Goal: Information Seeking & Learning: Learn about a topic

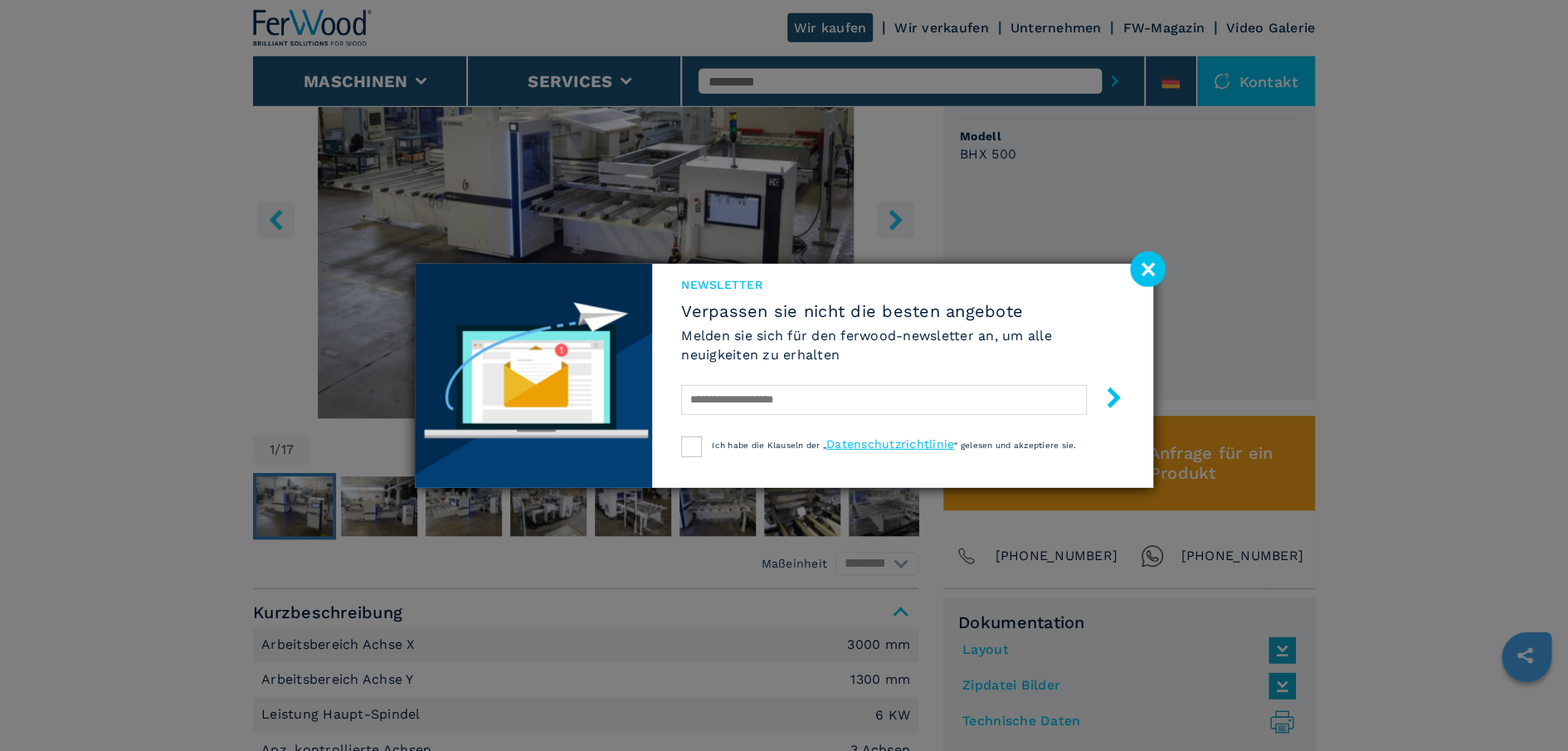
scroll to position [759, 0]
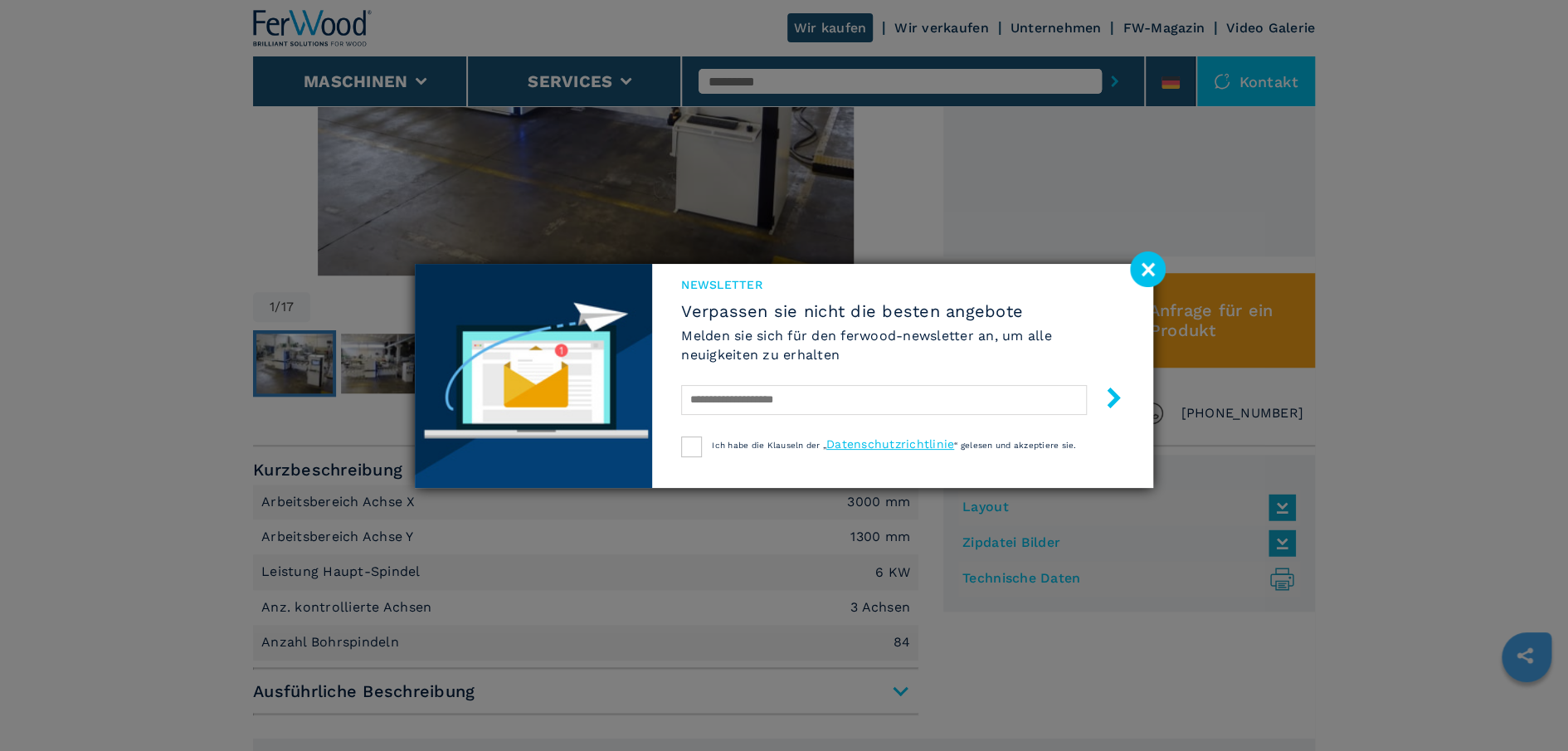
click at [1143, 270] on image at bounding box center [1147, 269] width 36 height 36
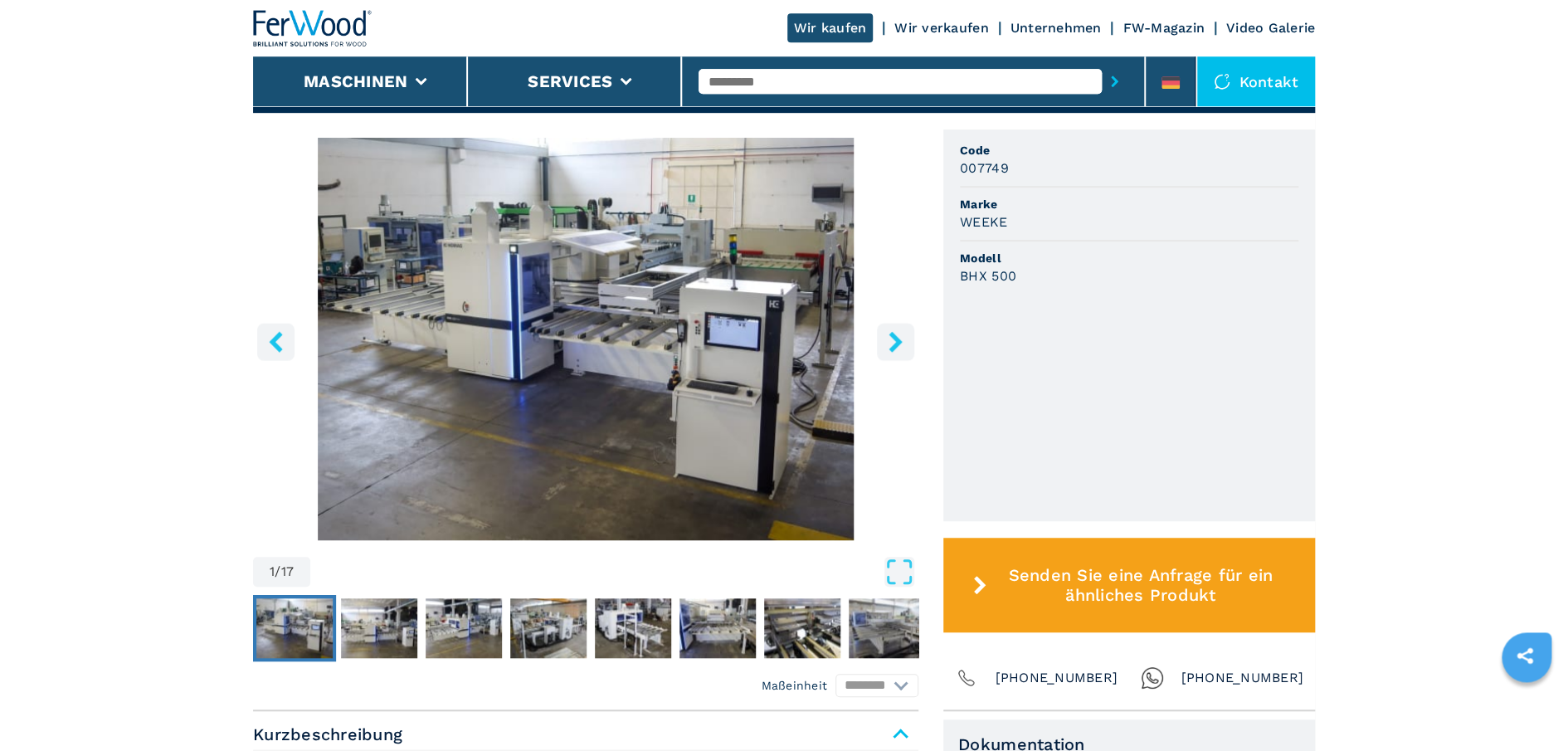
scroll to position [380, 0]
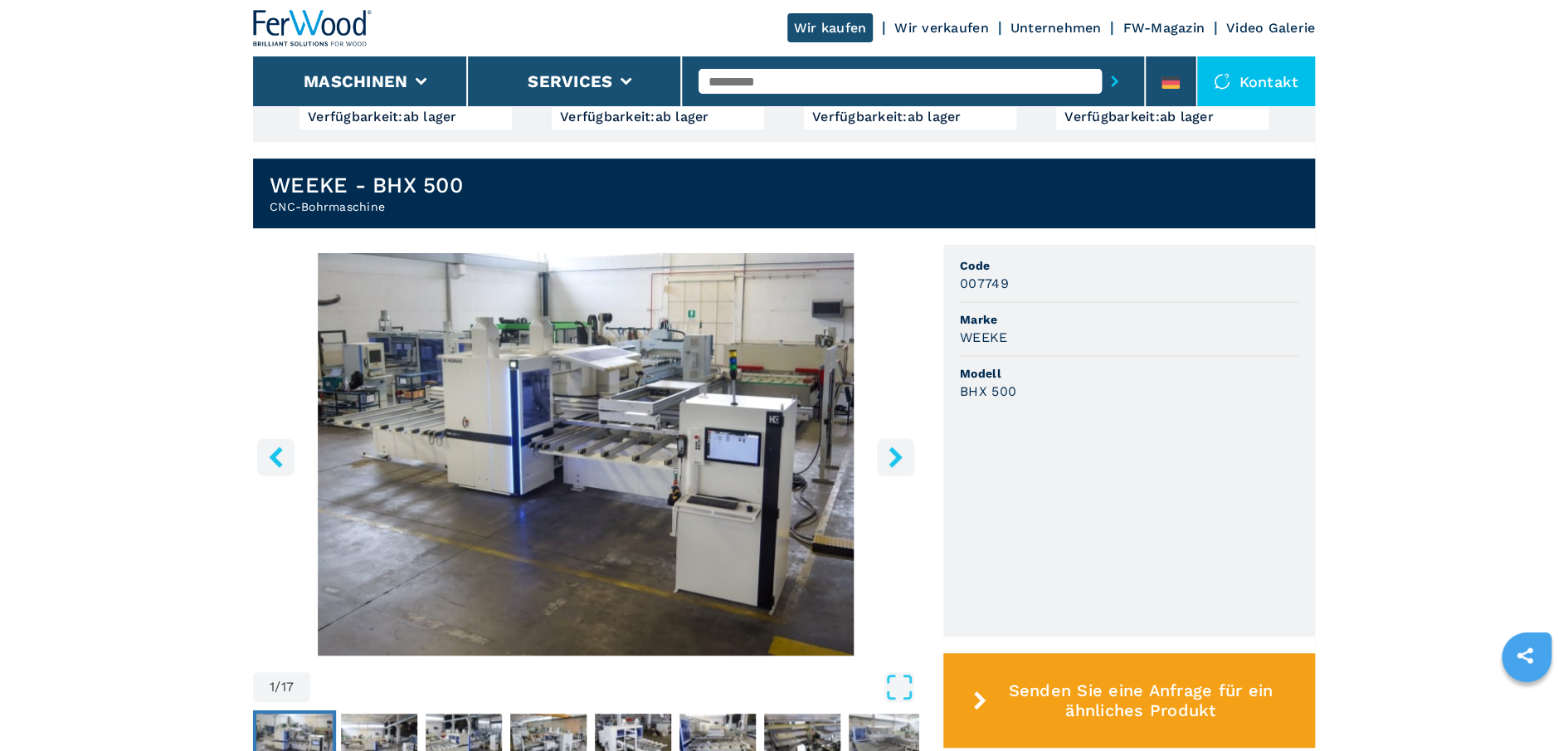
click at [894, 446] on icon "right-button" at bounding box center [895, 456] width 14 height 21
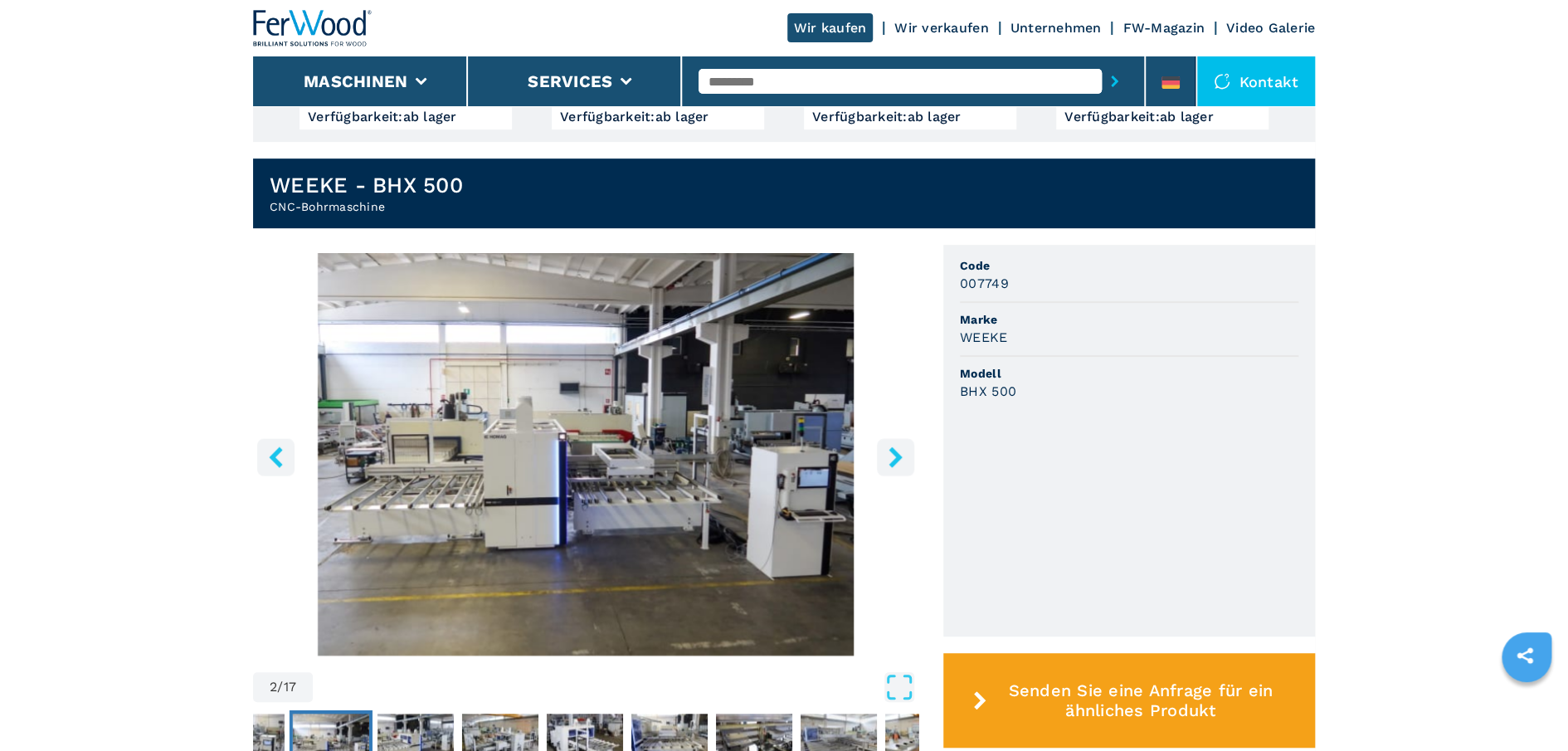
click at [894, 453] on icon "right-button" at bounding box center [895, 456] width 14 height 21
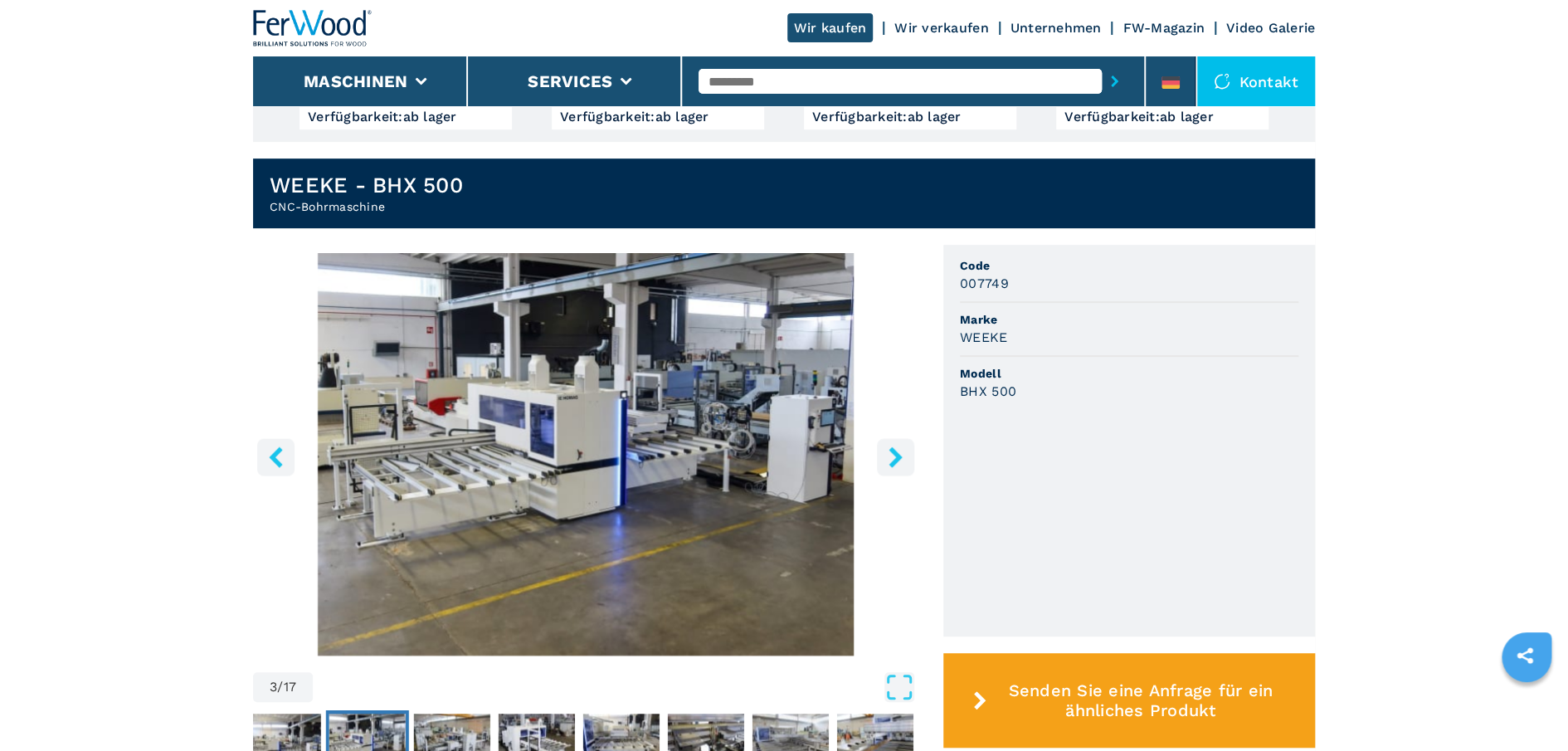
click at [894, 453] on icon "right-button" at bounding box center [895, 456] width 14 height 21
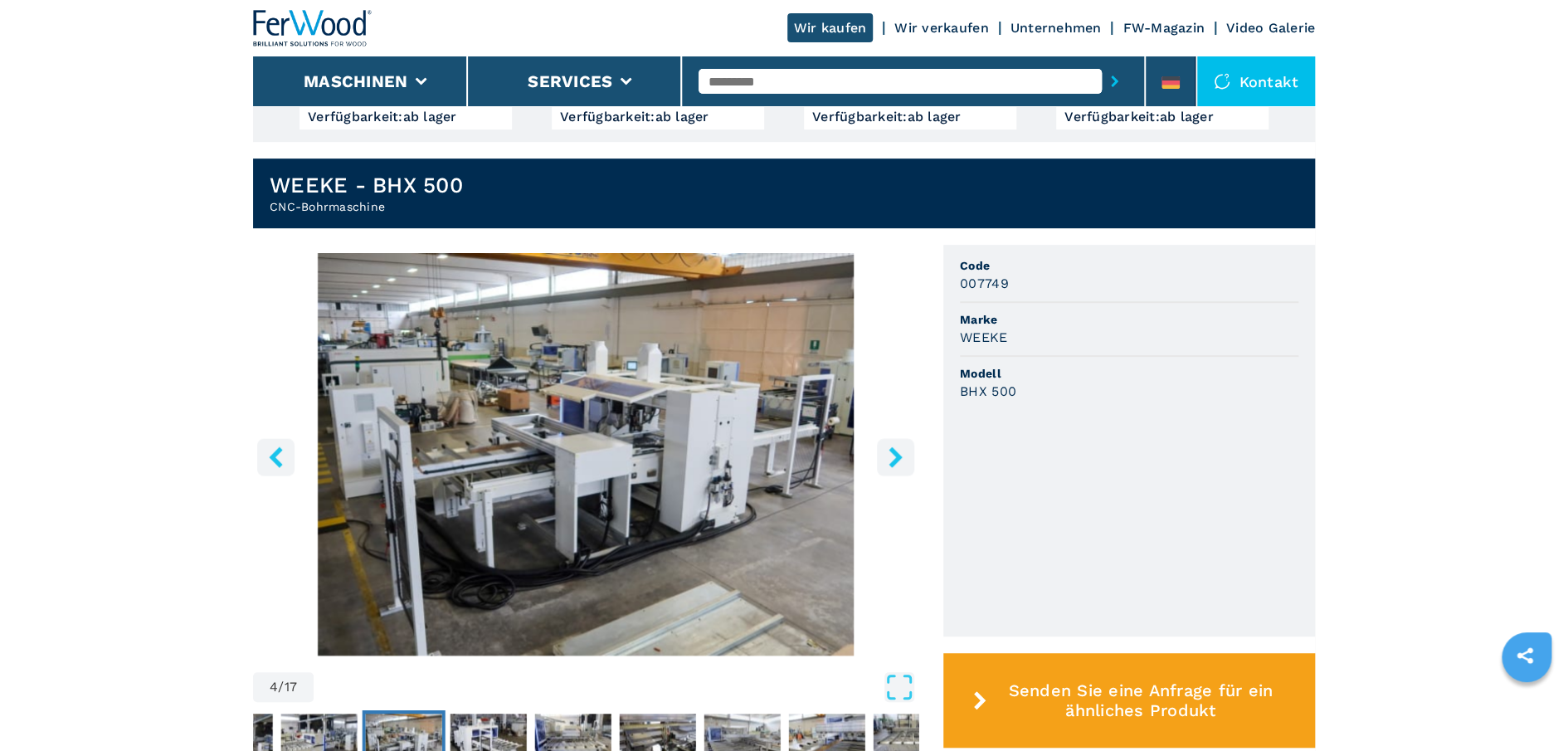
click at [894, 453] on icon "right-button" at bounding box center [895, 456] width 14 height 21
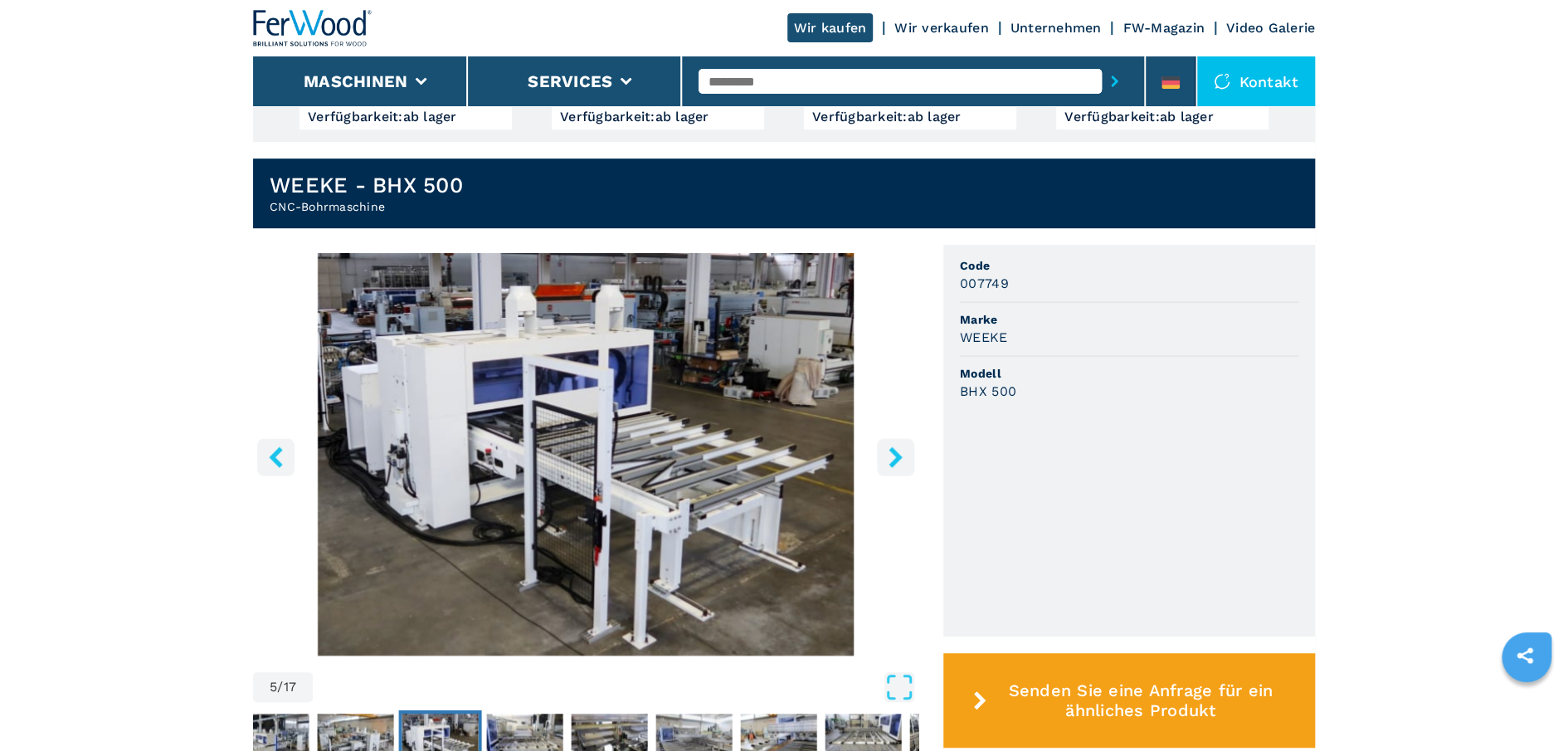
click at [894, 453] on icon "right-button" at bounding box center [895, 456] width 14 height 21
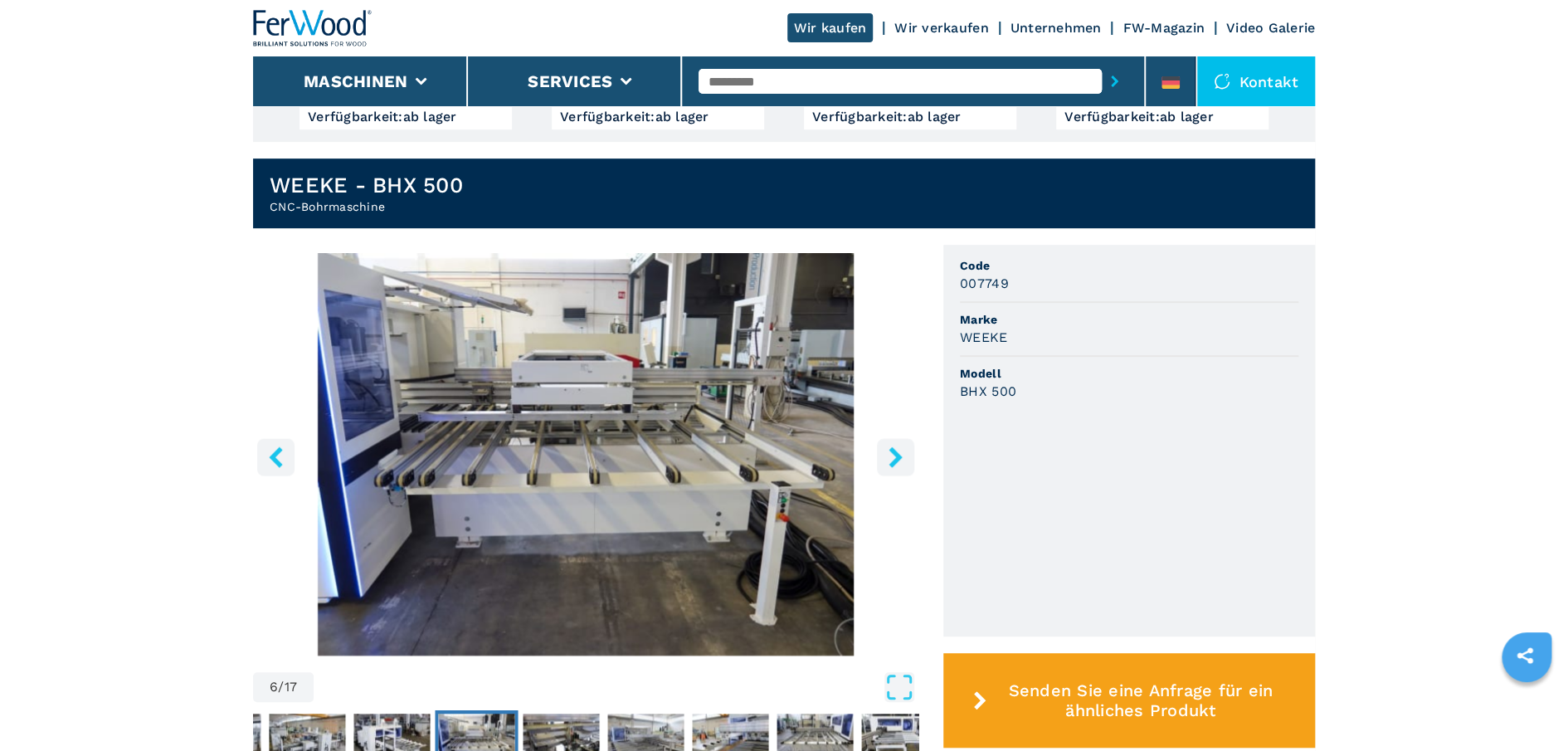
click at [894, 453] on icon "right-button" at bounding box center [895, 456] width 14 height 21
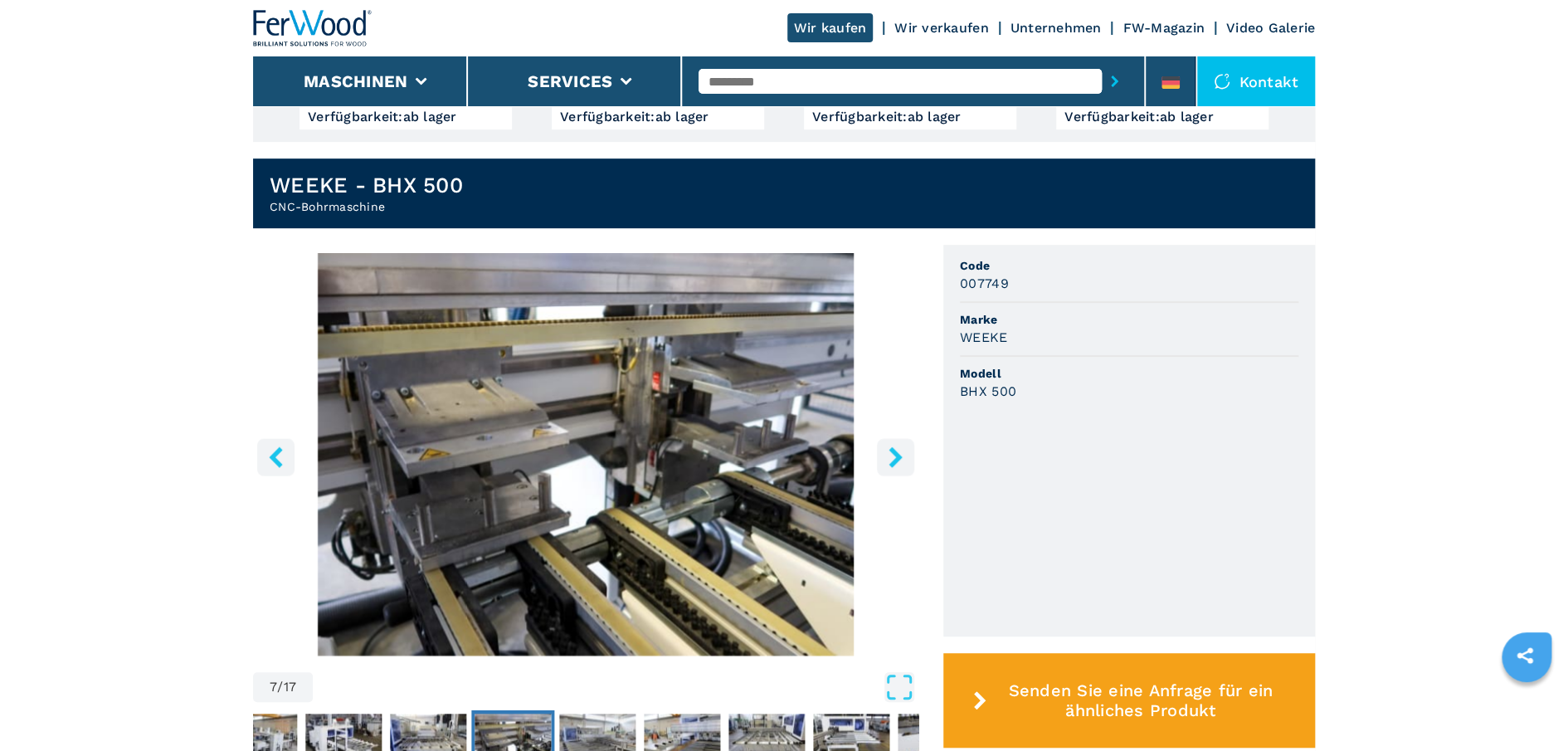
click at [894, 453] on icon "right-button" at bounding box center [895, 456] width 14 height 21
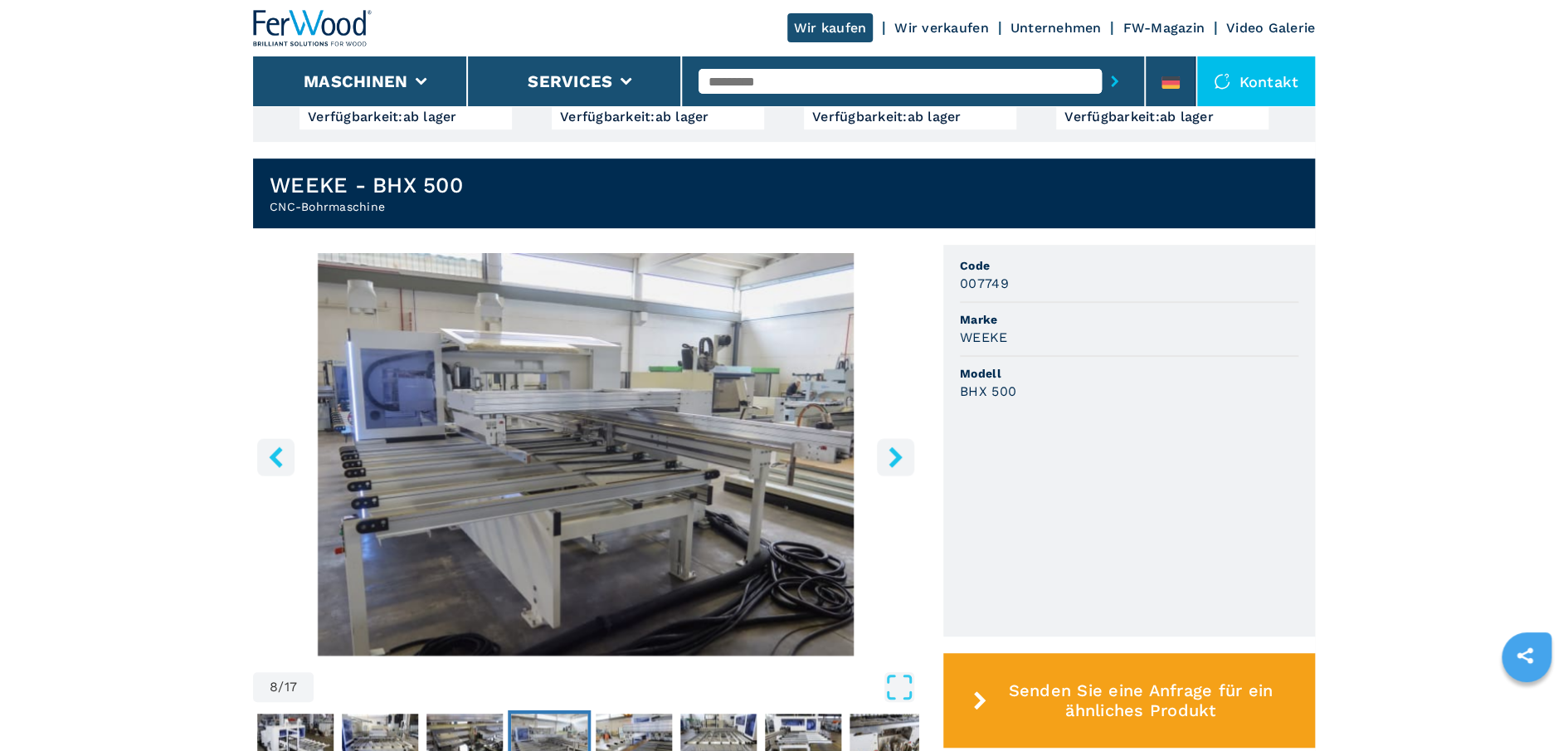
click at [894, 453] on icon "right-button" at bounding box center [895, 456] width 14 height 21
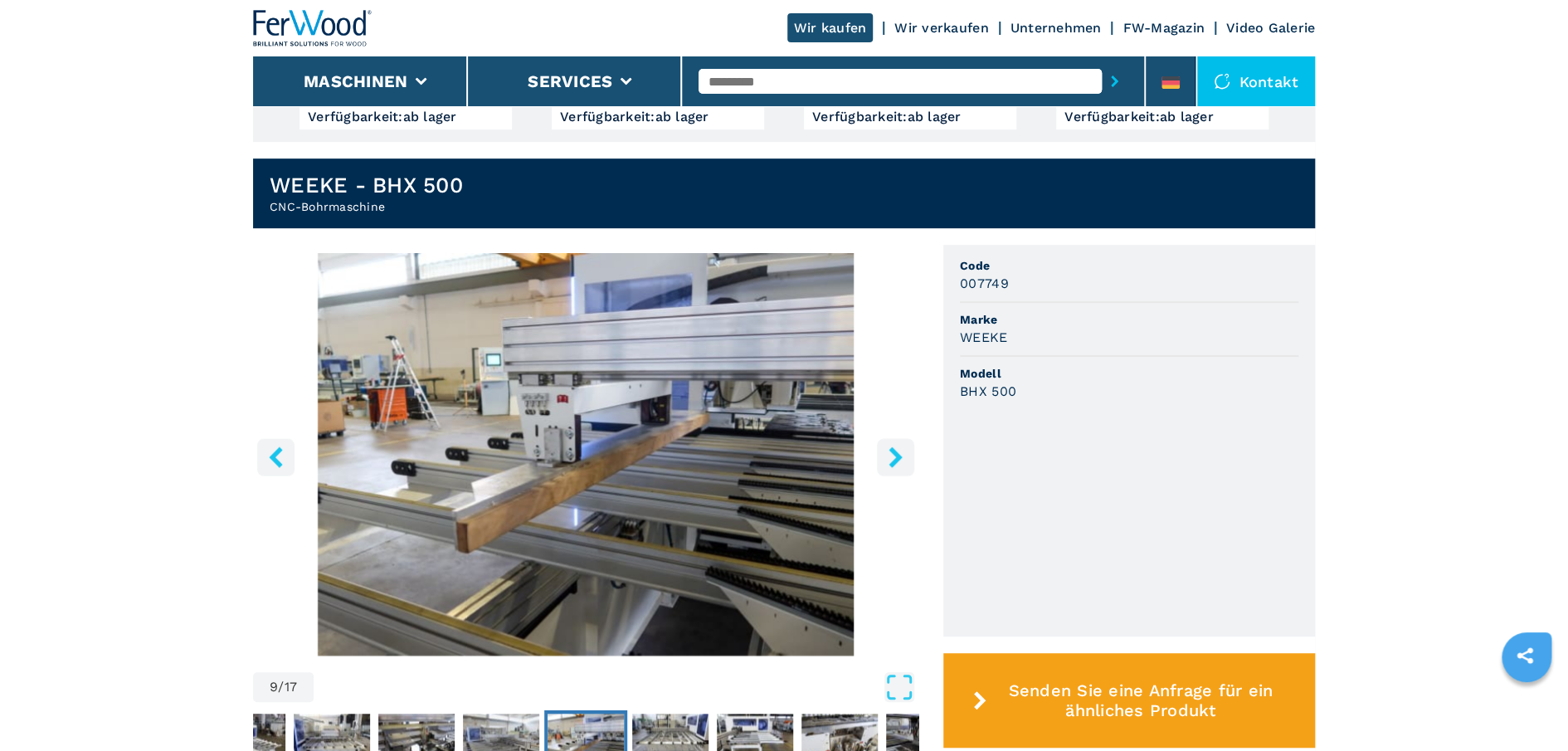
click at [894, 453] on icon "right-button" at bounding box center [895, 456] width 14 height 21
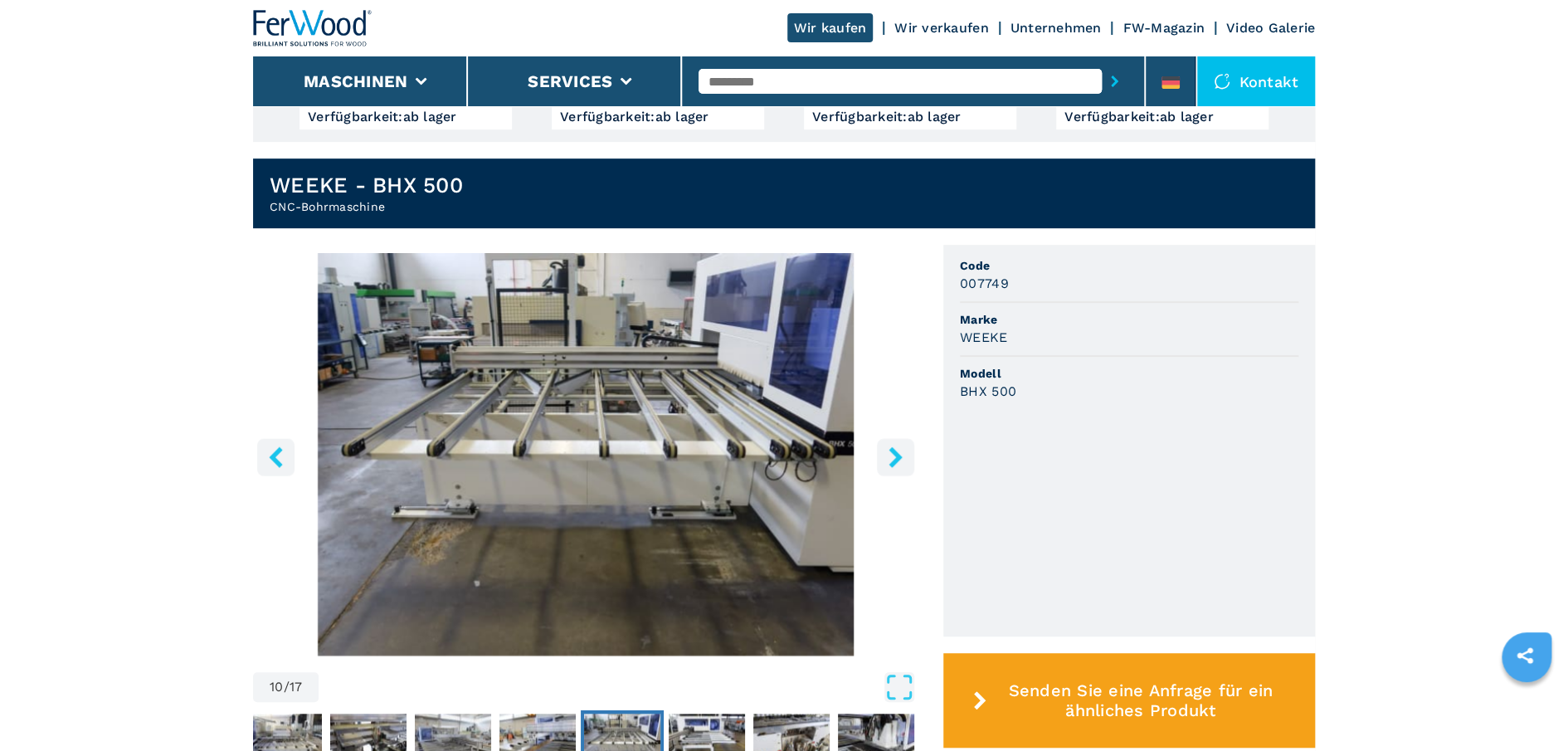
click at [894, 453] on icon "right-button" at bounding box center [895, 456] width 14 height 21
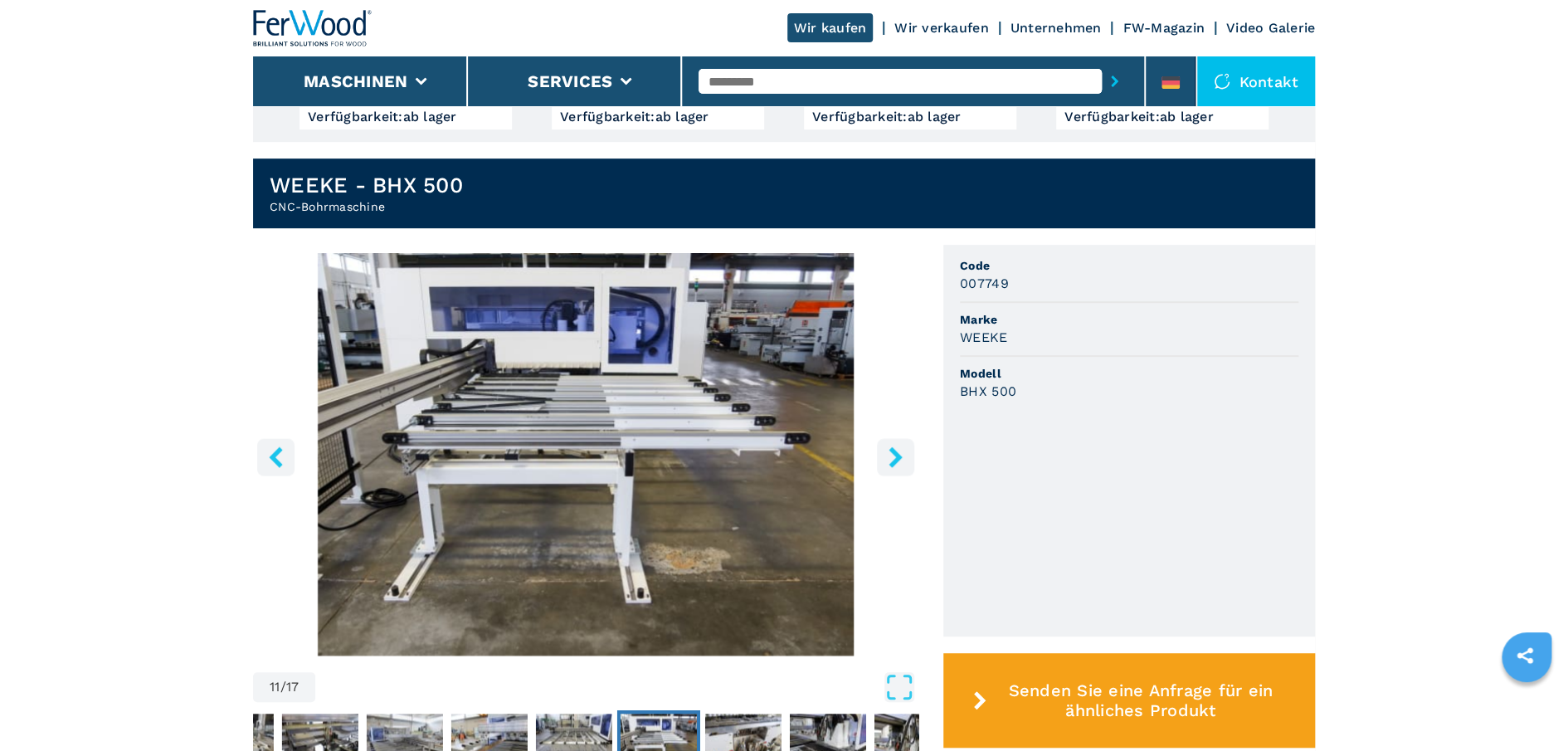
click at [894, 453] on icon "right-button" at bounding box center [895, 456] width 14 height 21
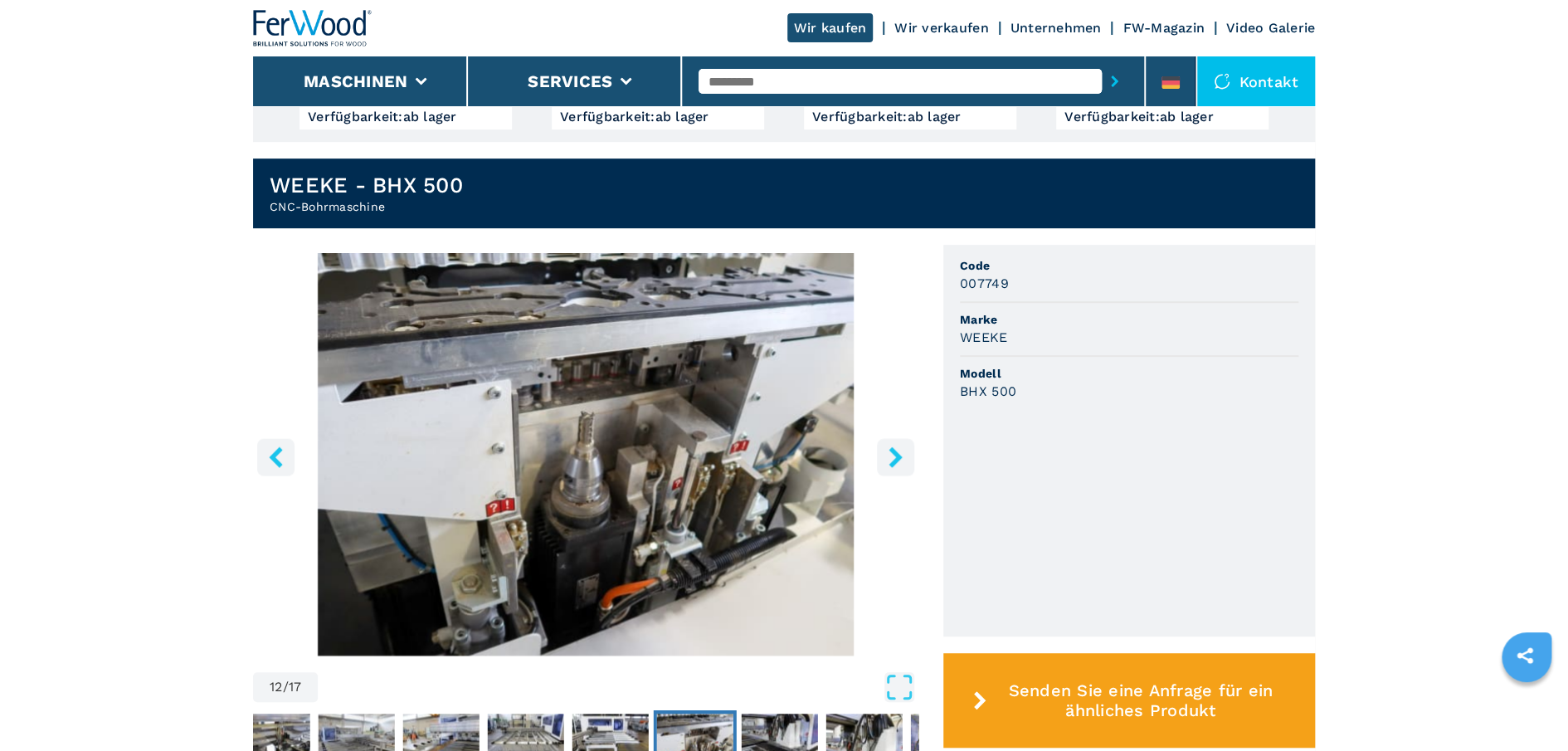
click at [894, 453] on icon "right-button" at bounding box center [895, 456] width 14 height 21
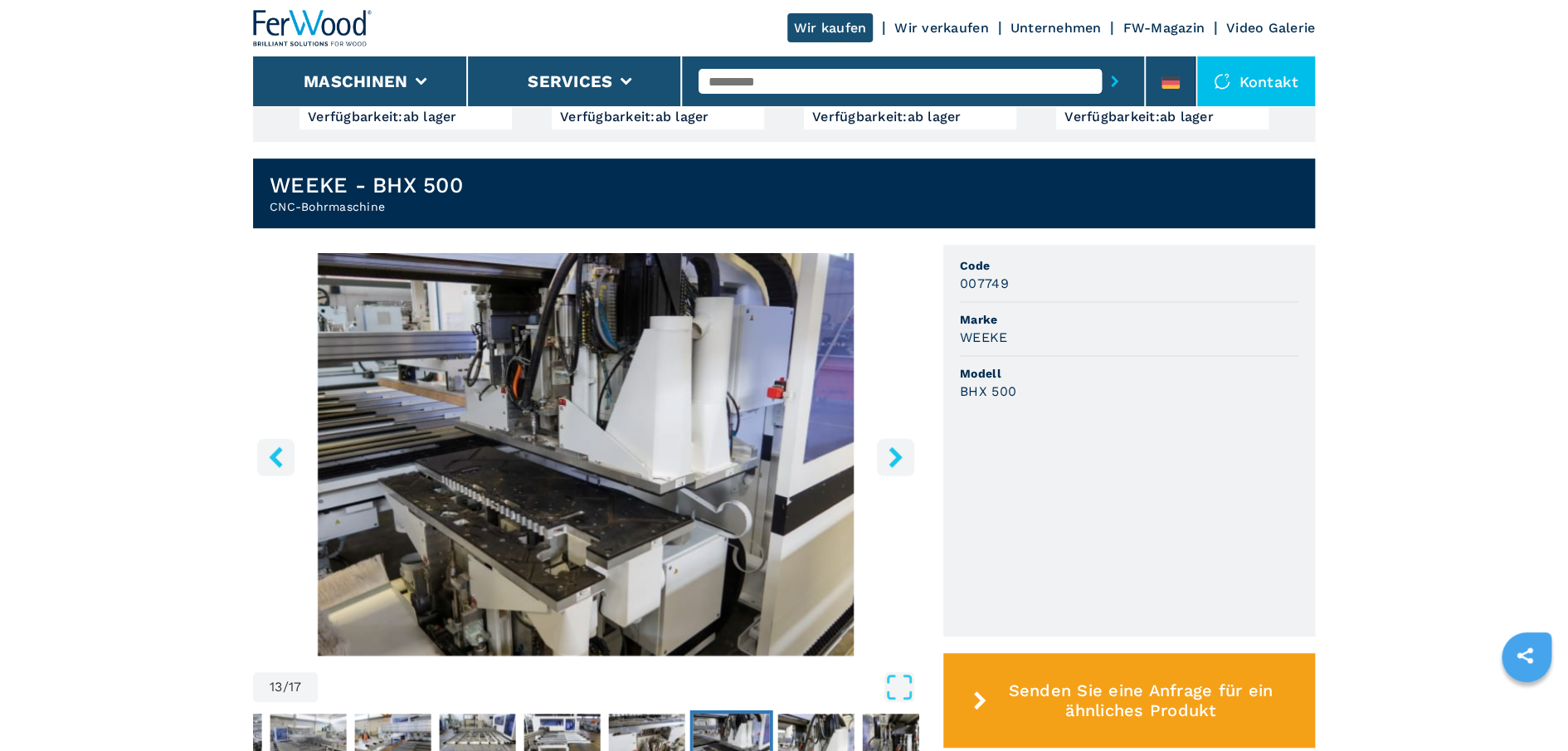
click at [894, 453] on icon "right-button" at bounding box center [895, 456] width 14 height 21
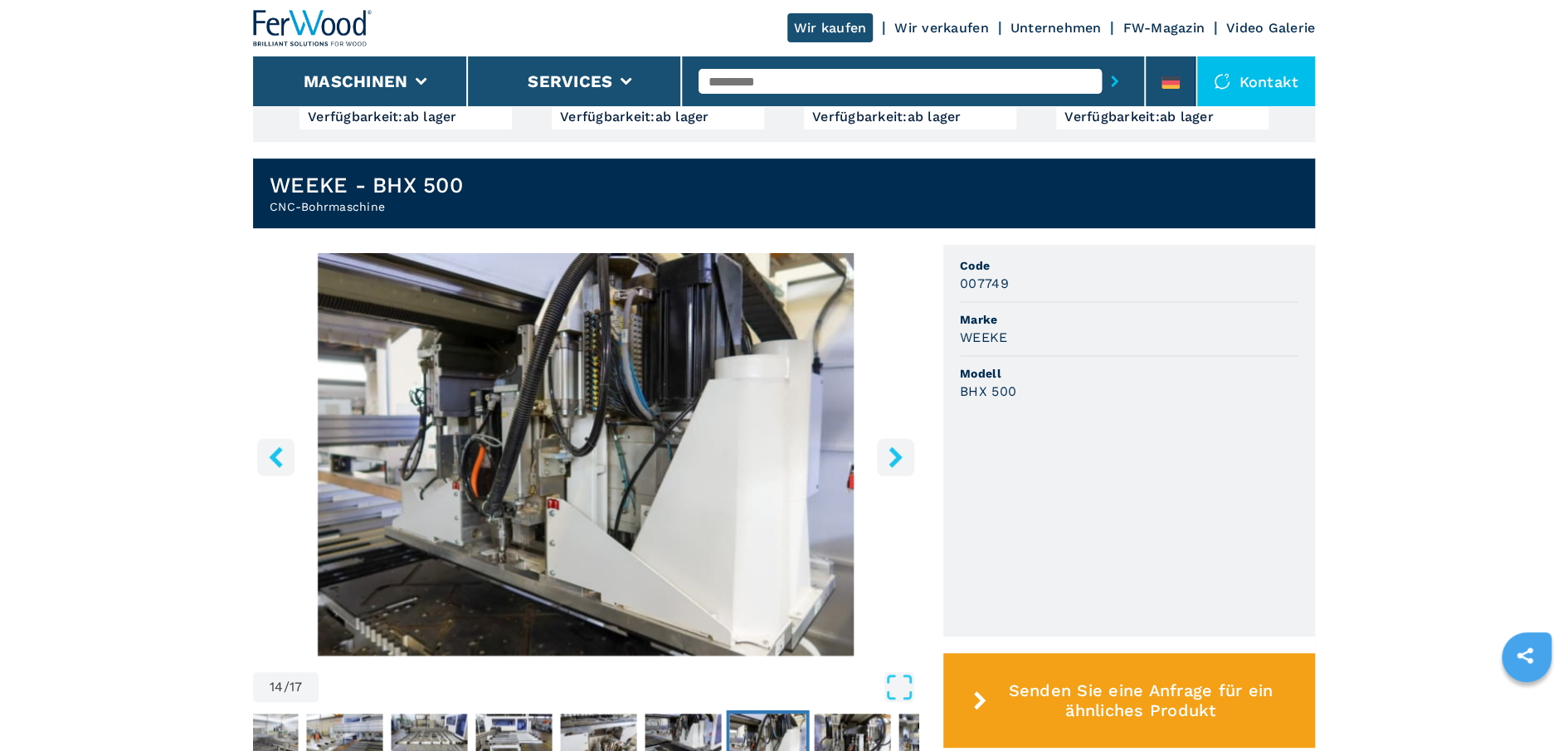
click at [894, 453] on icon "right-button" at bounding box center [895, 456] width 14 height 21
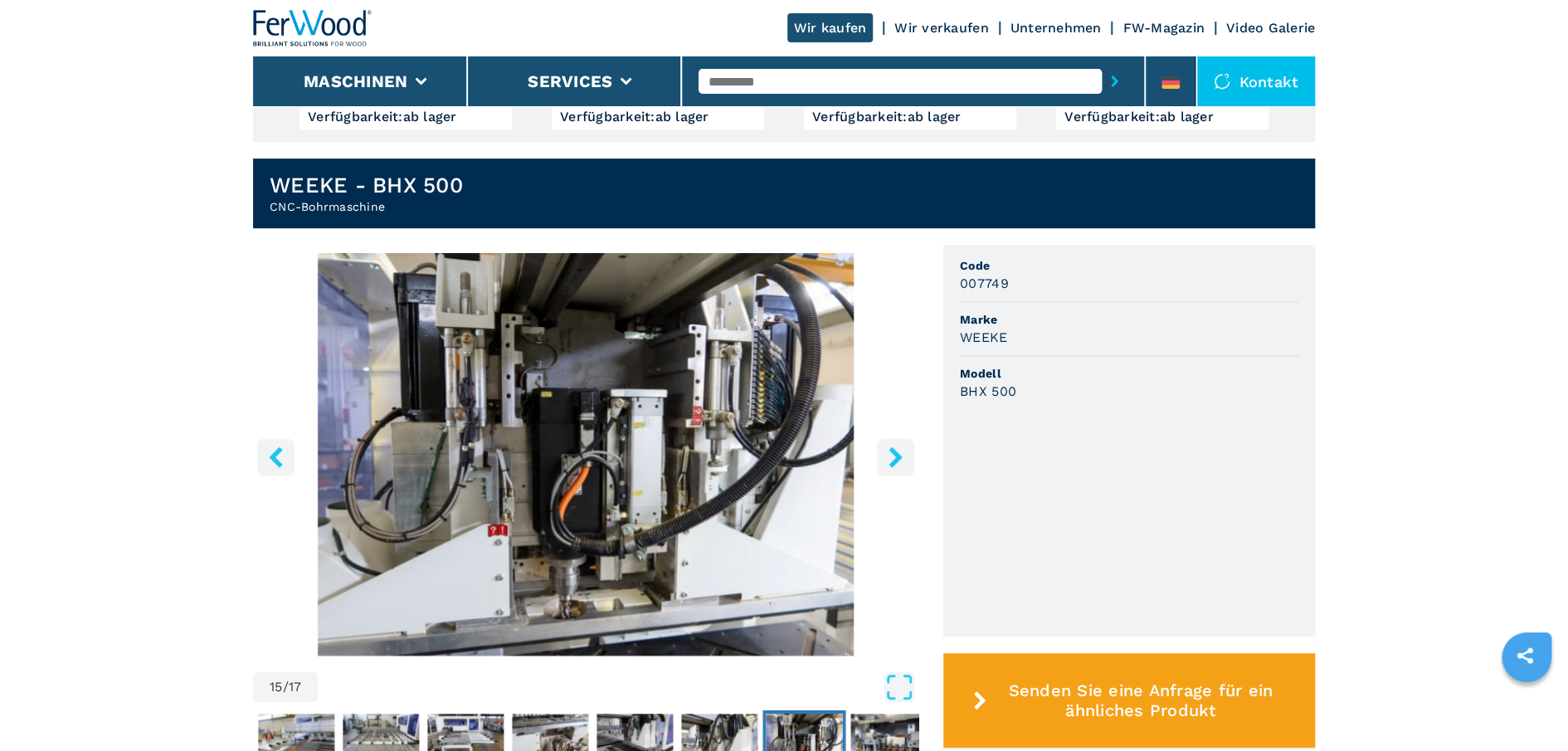
click at [894, 453] on icon "right-button" at bounding box center [895, 456] width 14 height 21
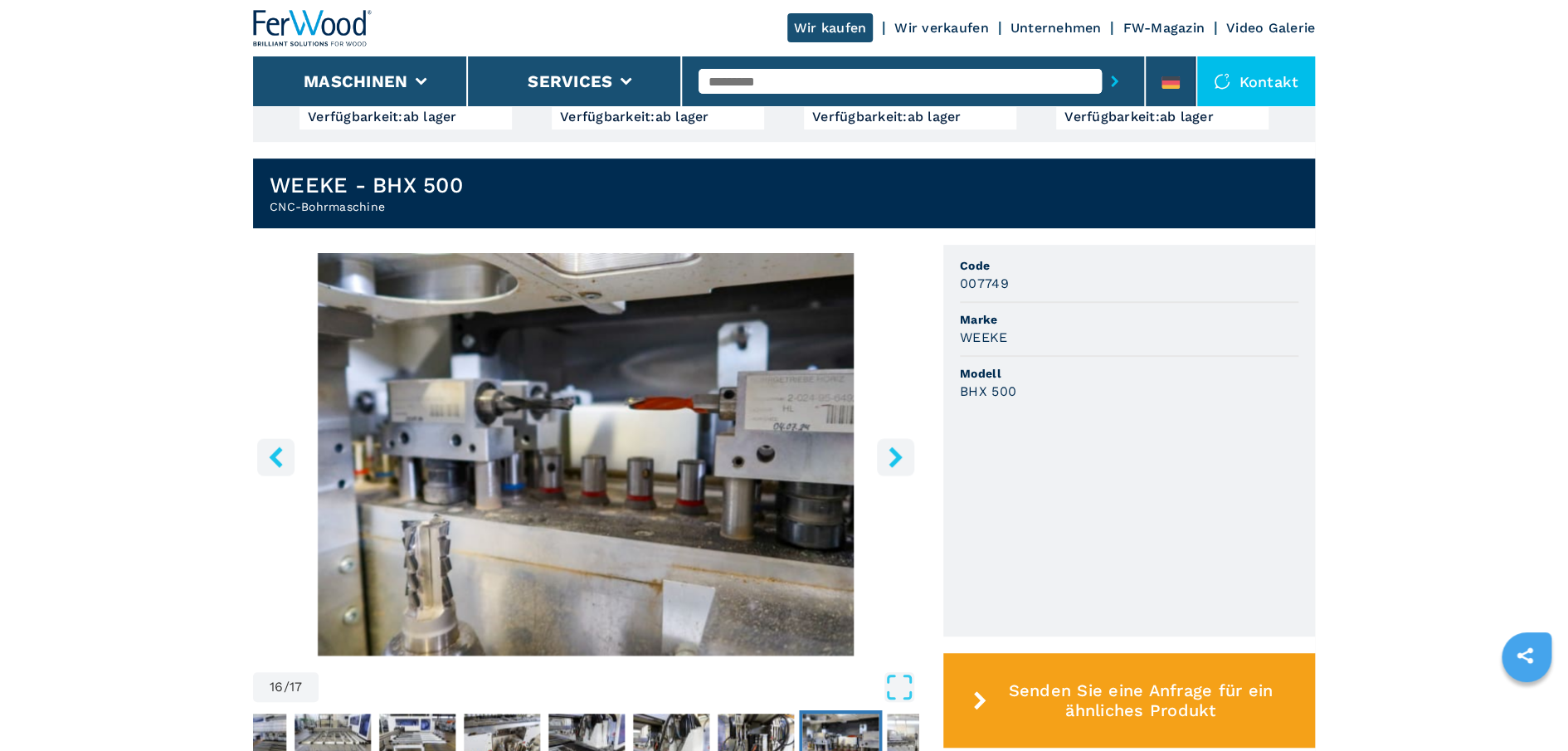
click at [894, 453] on icon "right-button" at bounding box center [895, 456] width 14 height 21
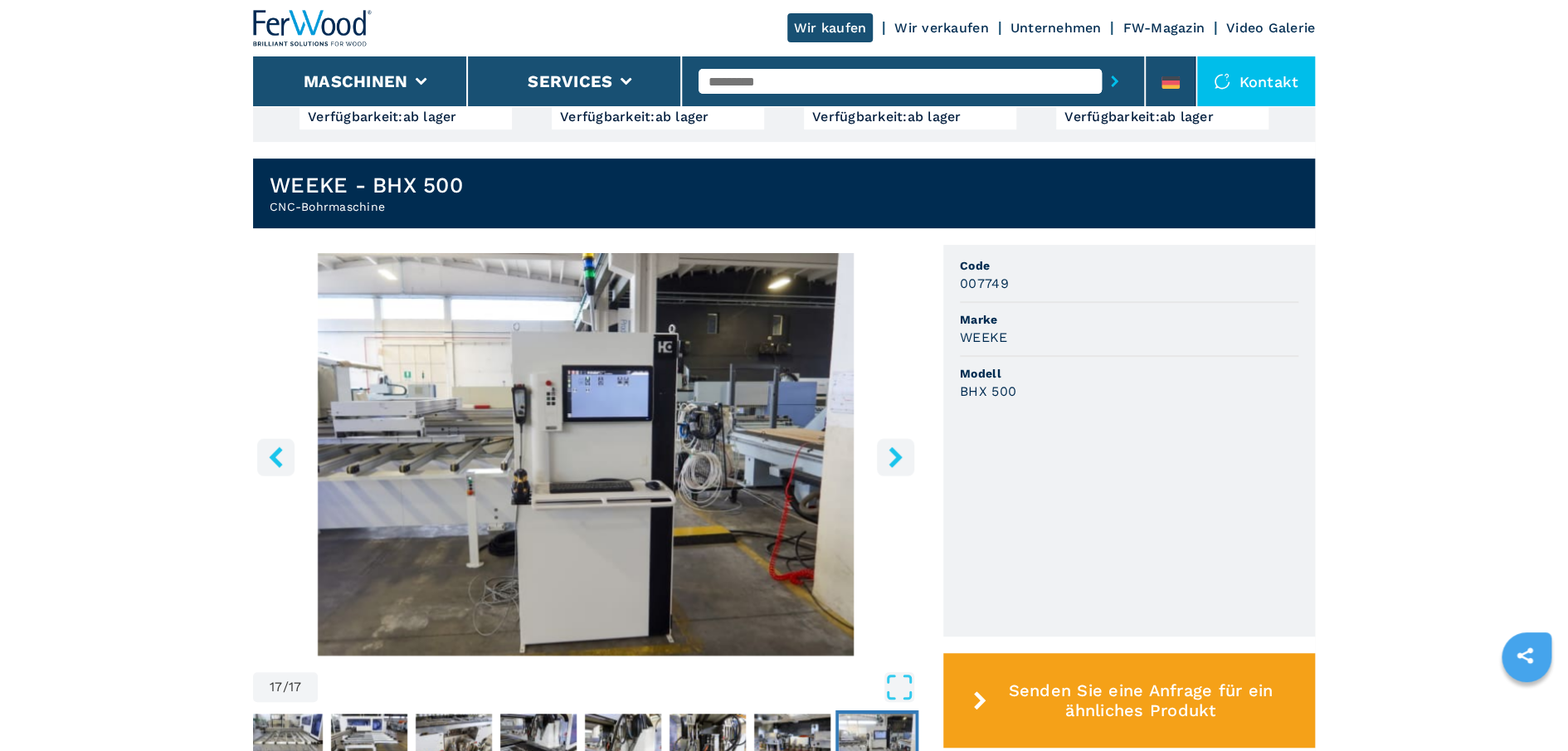
click at [894, 453] on icon "right-button" at bounding box center [895, 456] width 14 height 21
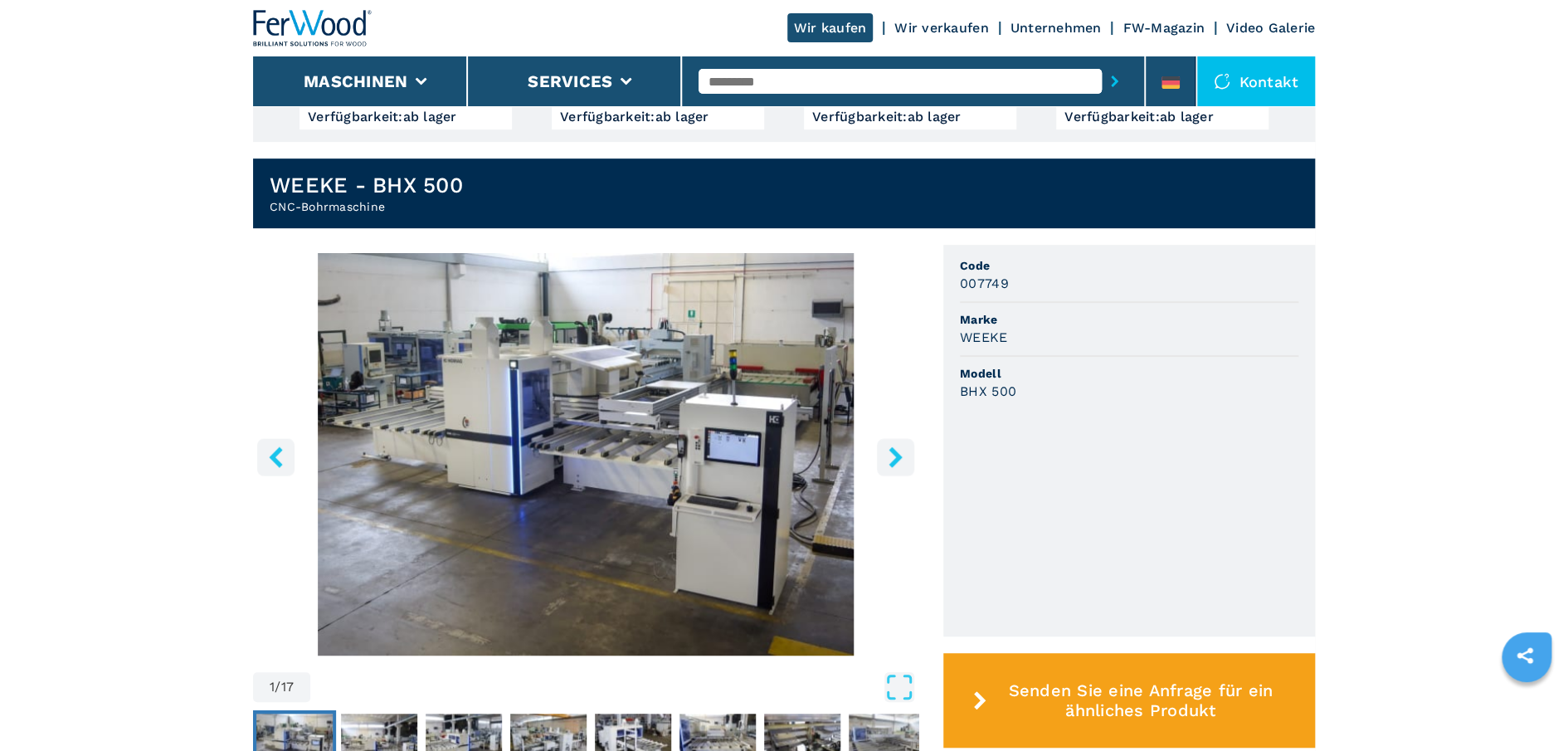
click at [894, 453] on icon "right-button" at bounding box center [895, 456] width 14 height 21
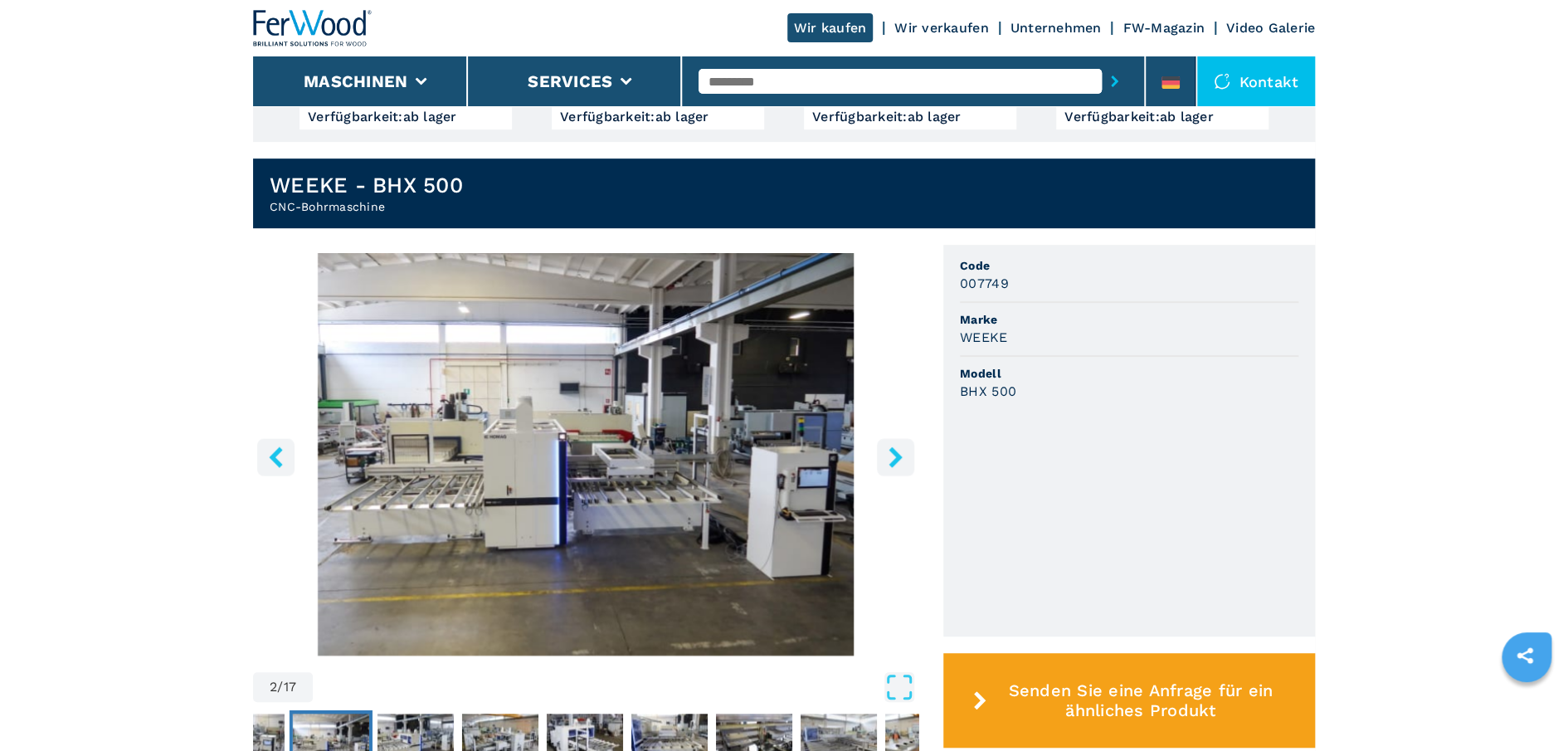
click at [894, 453] on icon "right-button" at bounding box center [895, 456] width 14 height 21
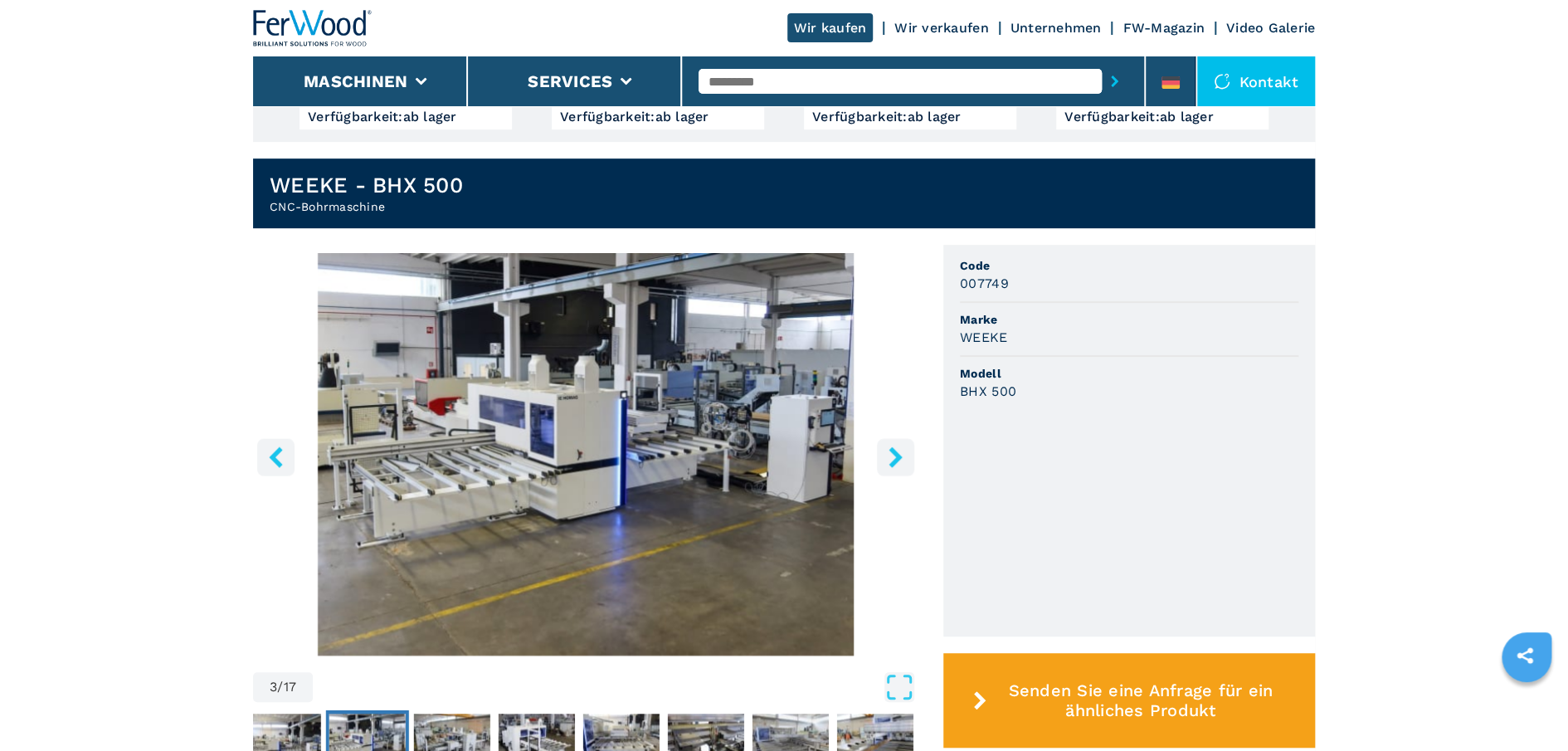
click at [894, 453] on icon "right-button" at bounding box center [895, 456] width 14 height 21
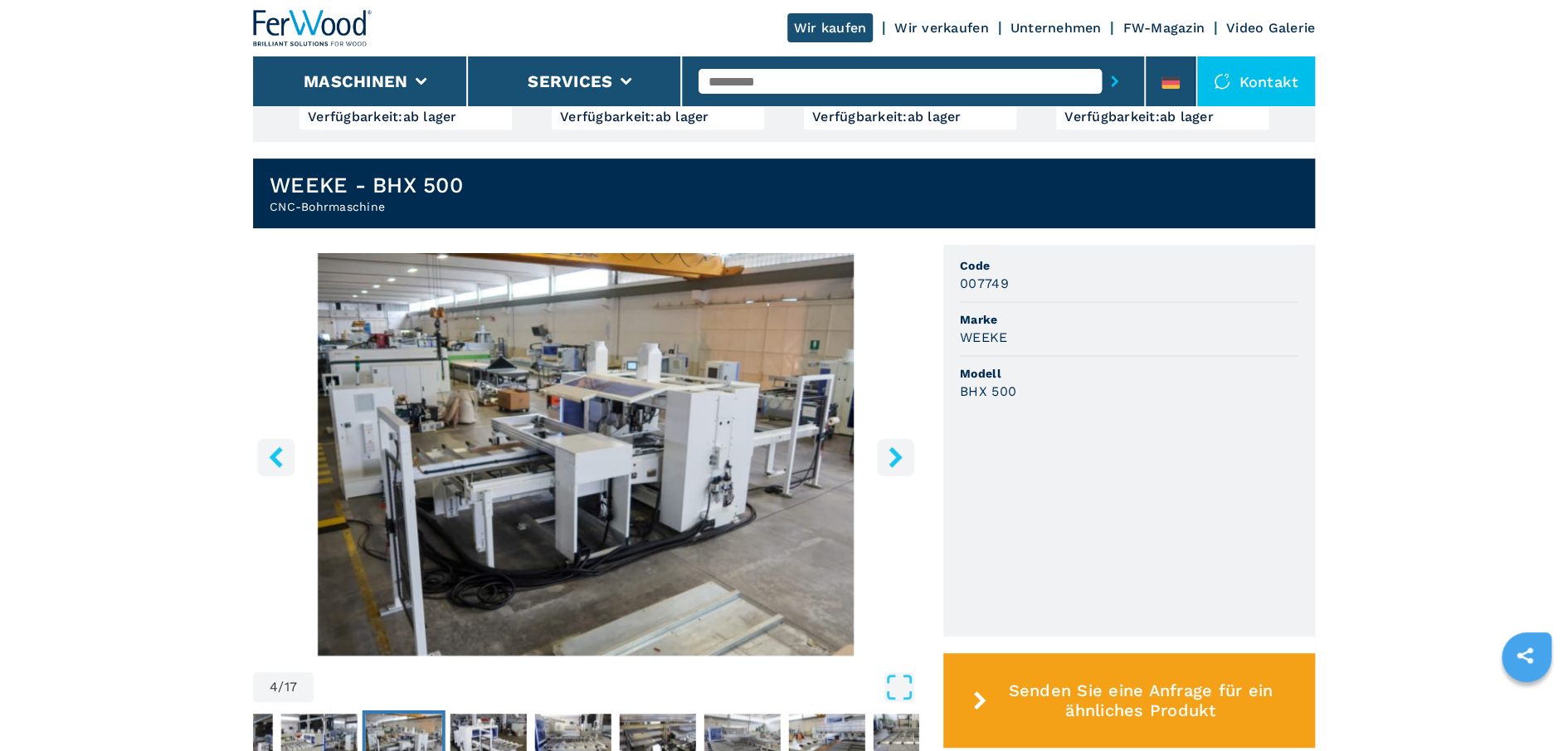
click at [894, 453] on icon "right-button" at bounding box center [895, 456] width 14 height 21
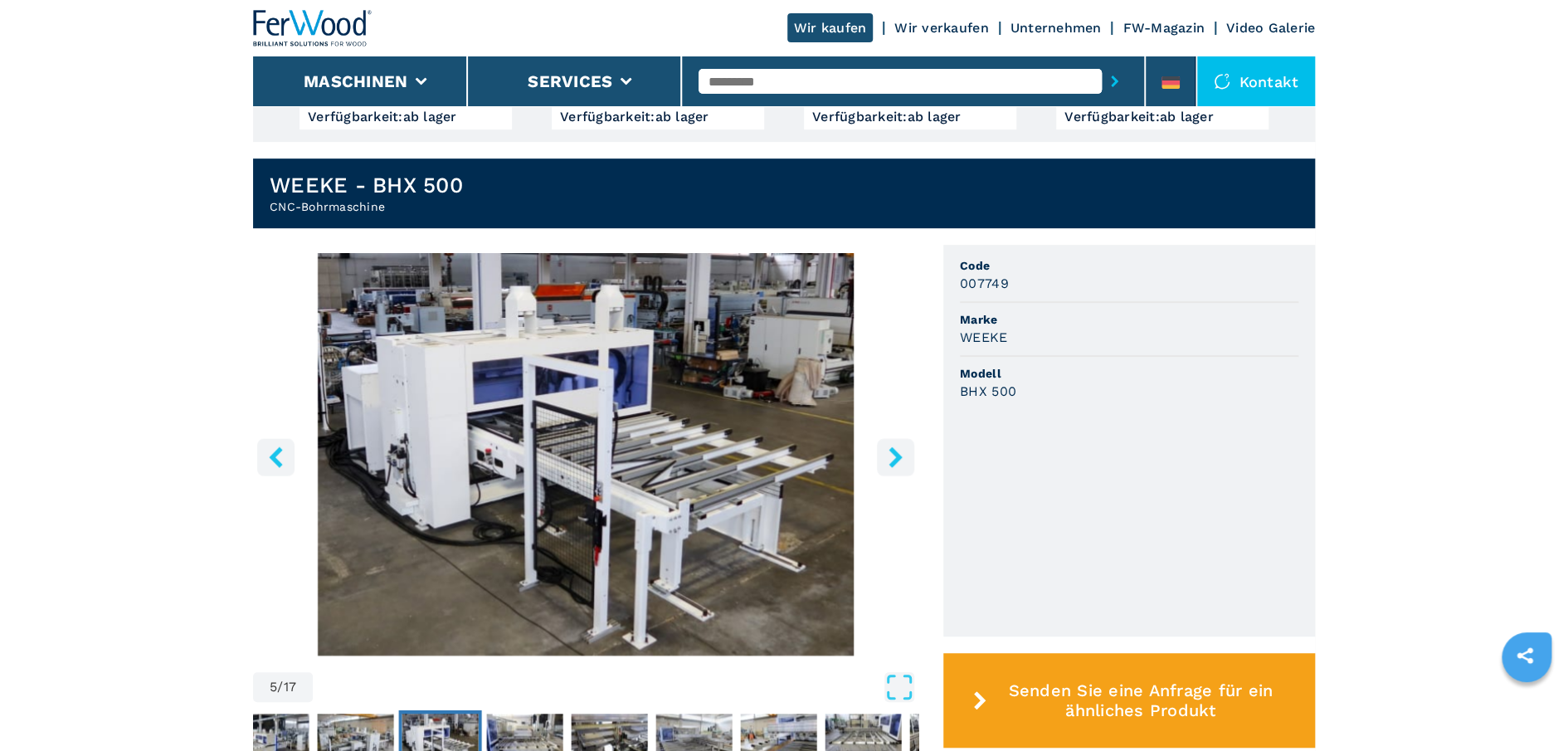
click at [896, 454] on icon "right-button" at bounding box center [895, 456] width 14 height 21
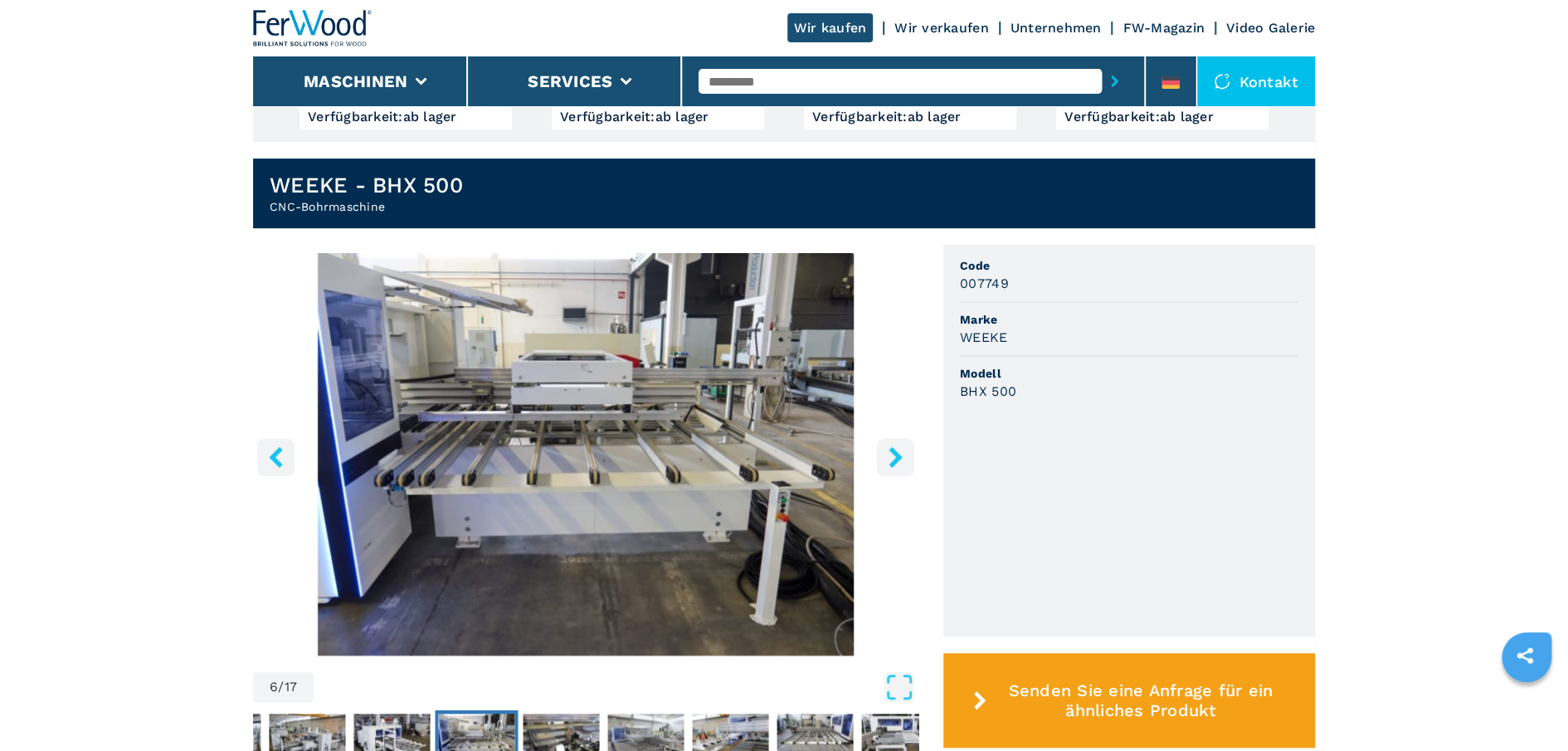
click at [896, 451] on icon "right-button" at bounding box center [895, 456] width 14 height 21
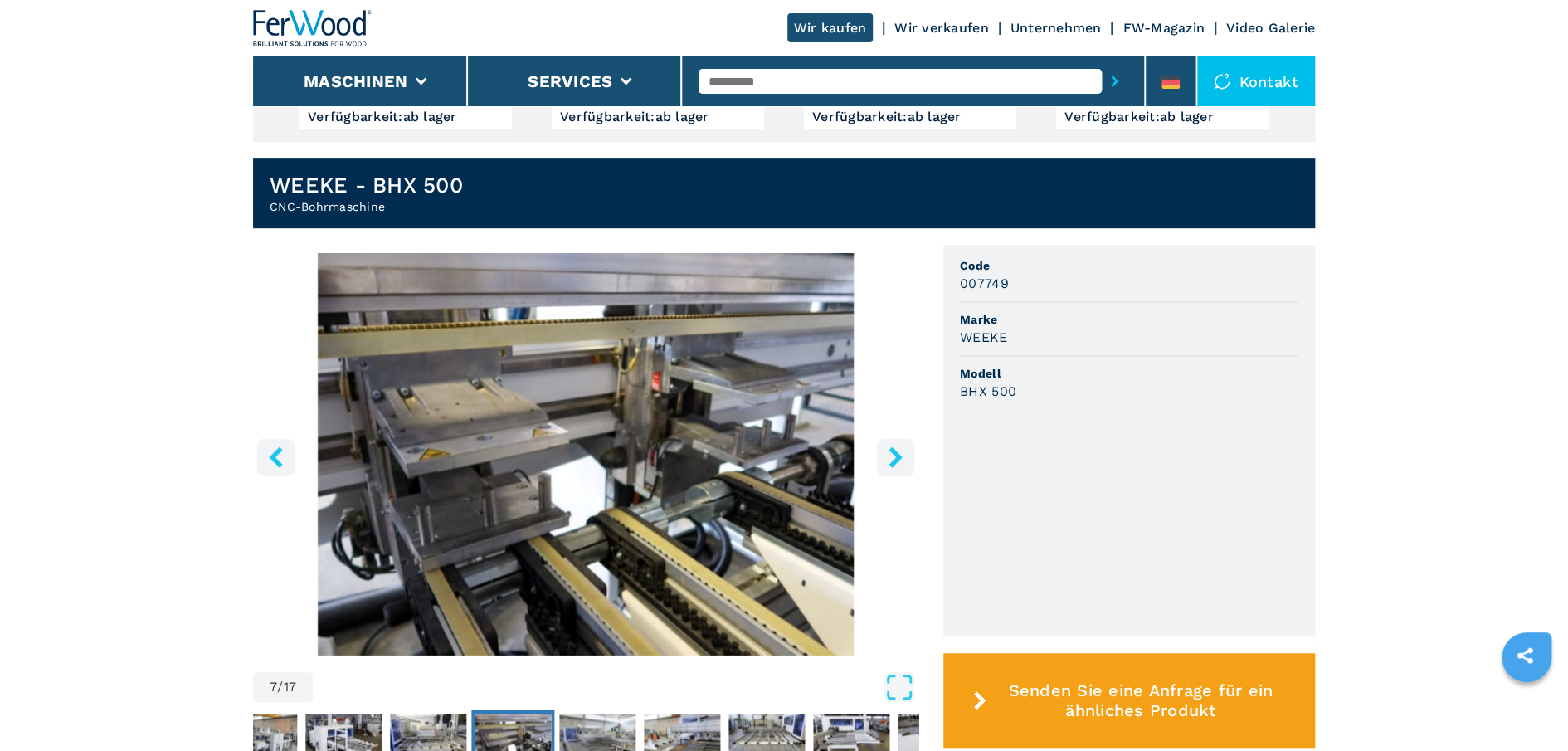
click at [895, 451] on icon "right-button" at bounding box center [895, 456] width 14 height 21
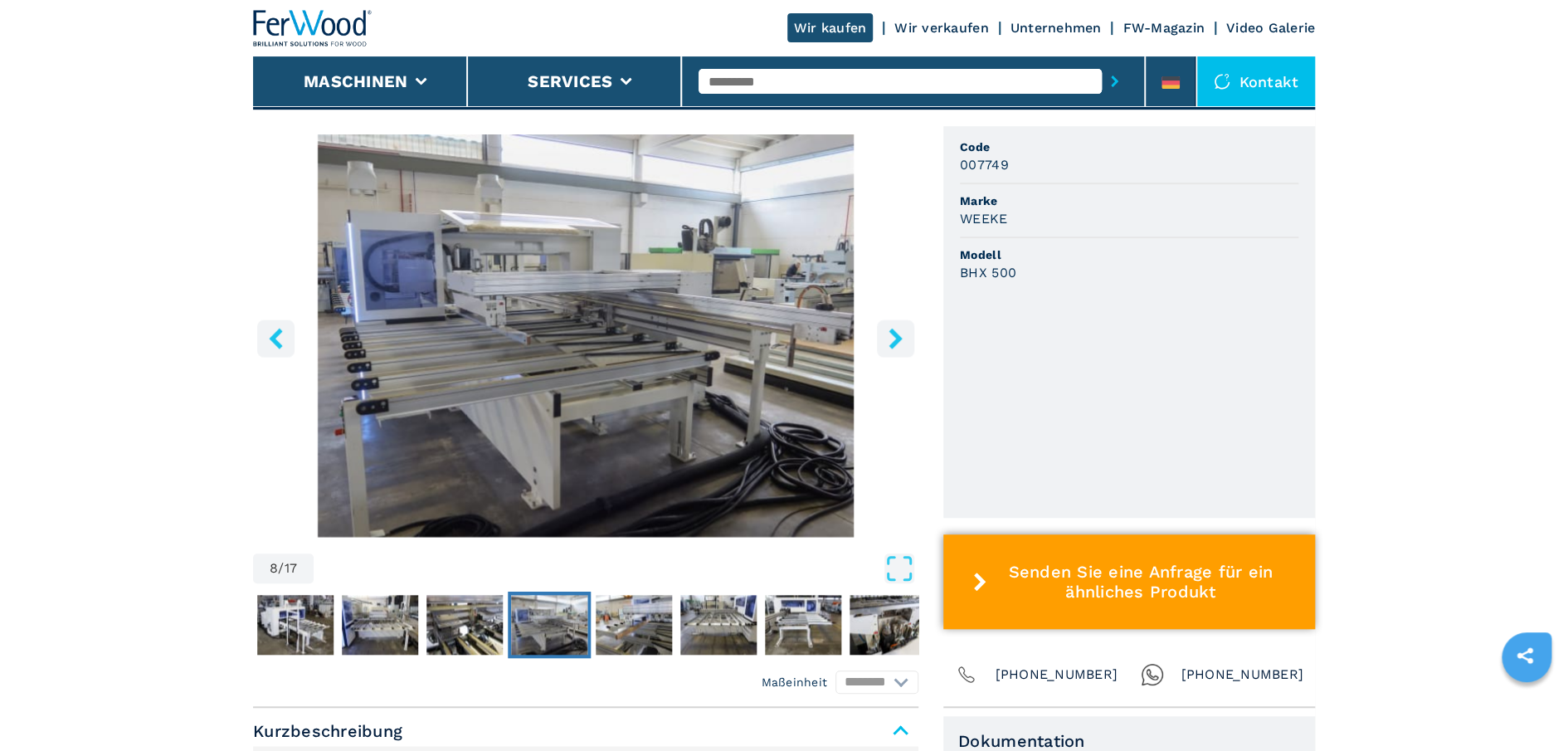
scroll to position [0, 0]
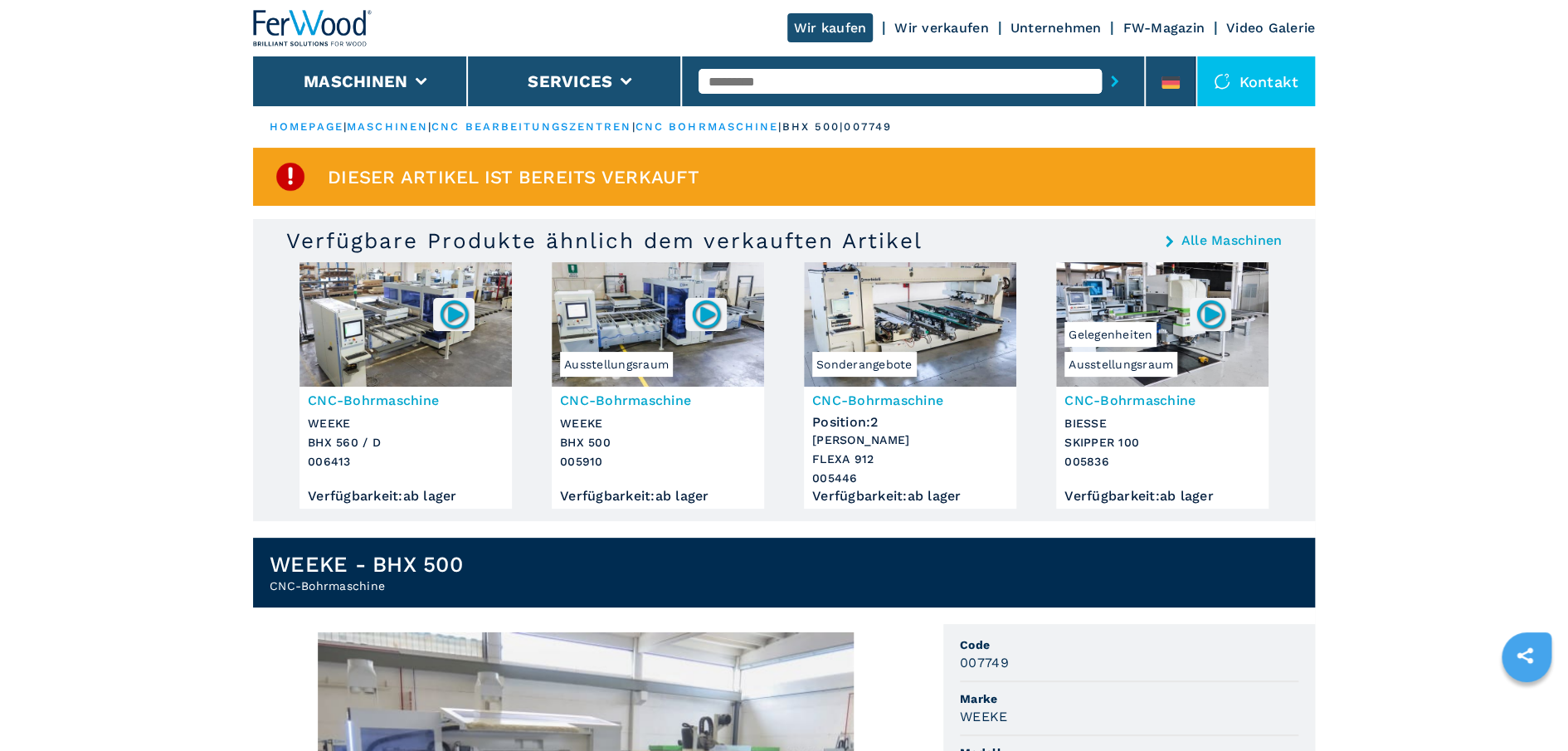
click at [779, 128] on link "cnc bohrmaschine" at bounding box center [707, 127] width 143 height 13
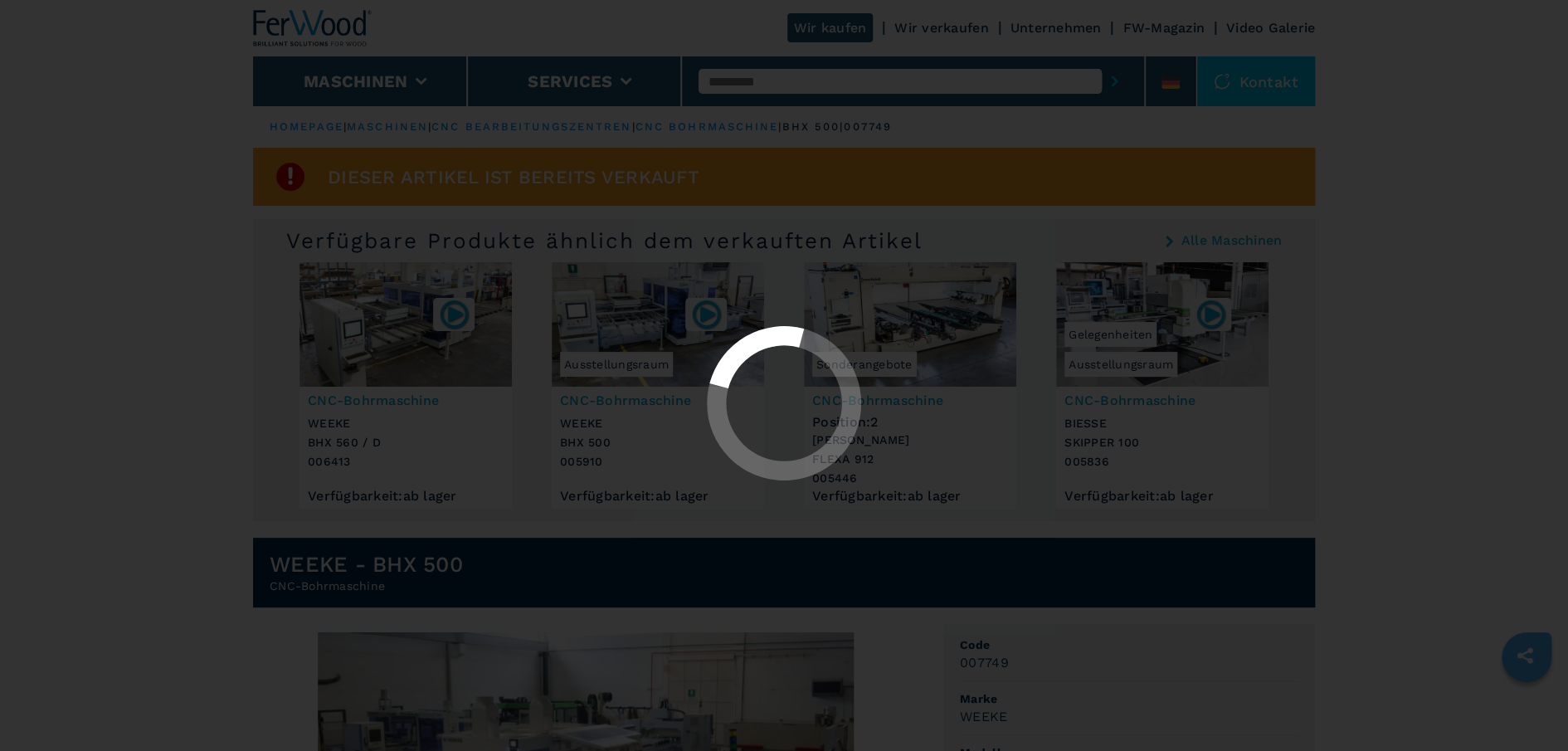
select select "**********"
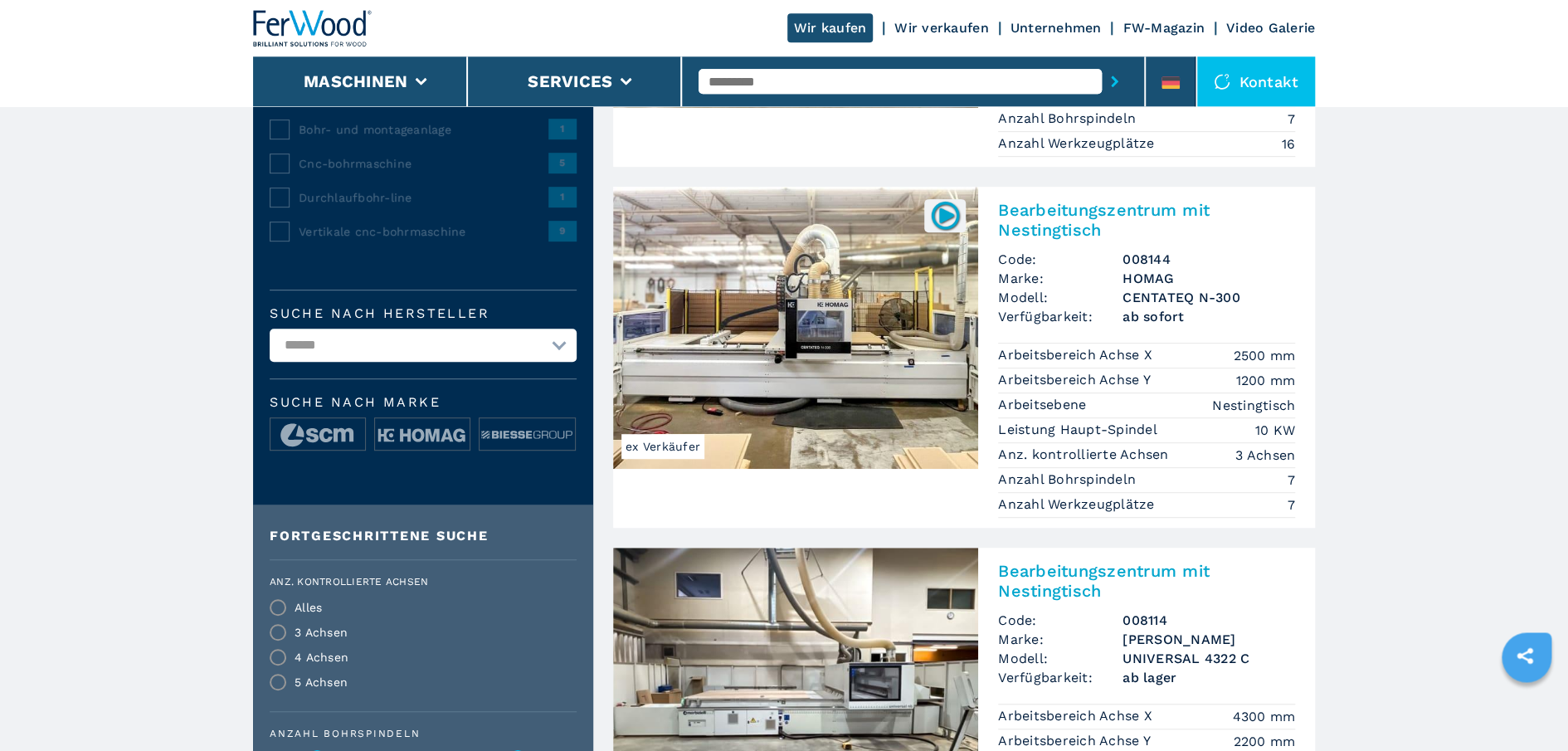
scroll to position [380, 0]
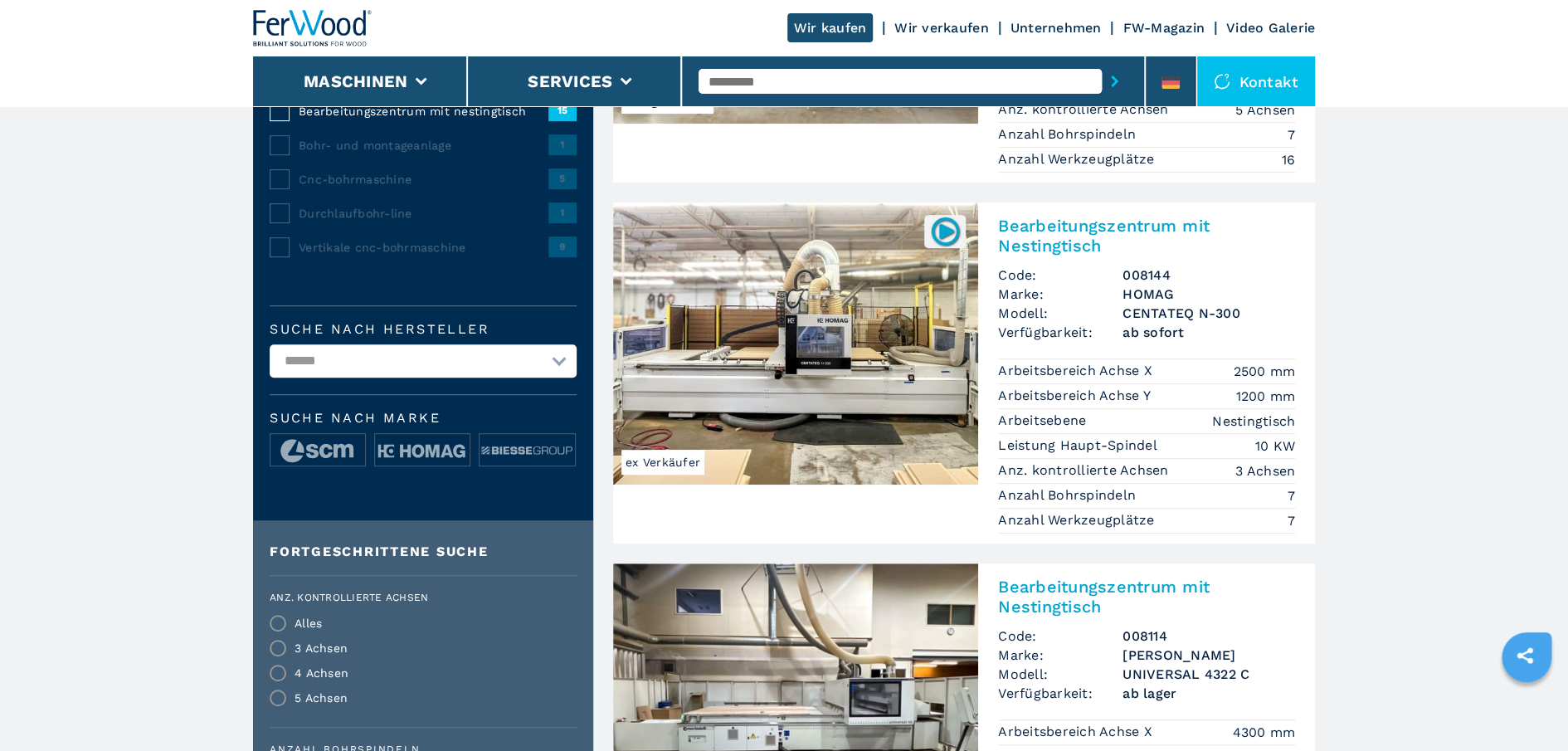
click at [824, 383] on img at bounding box center [795, 343] width 365 height 282
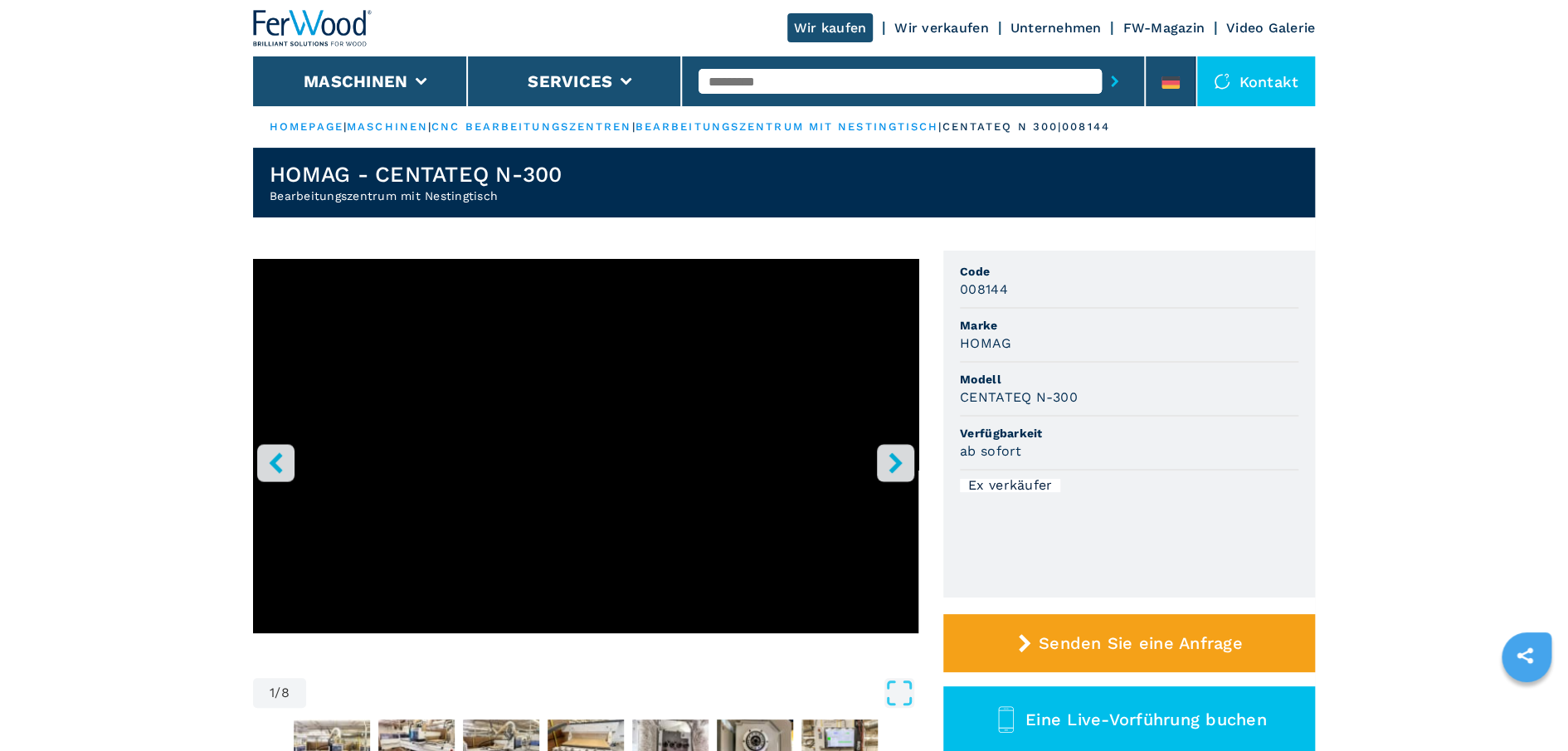
click at [909, 467] on button "right-button" at bounding box center [895, 463] width 37 height 37
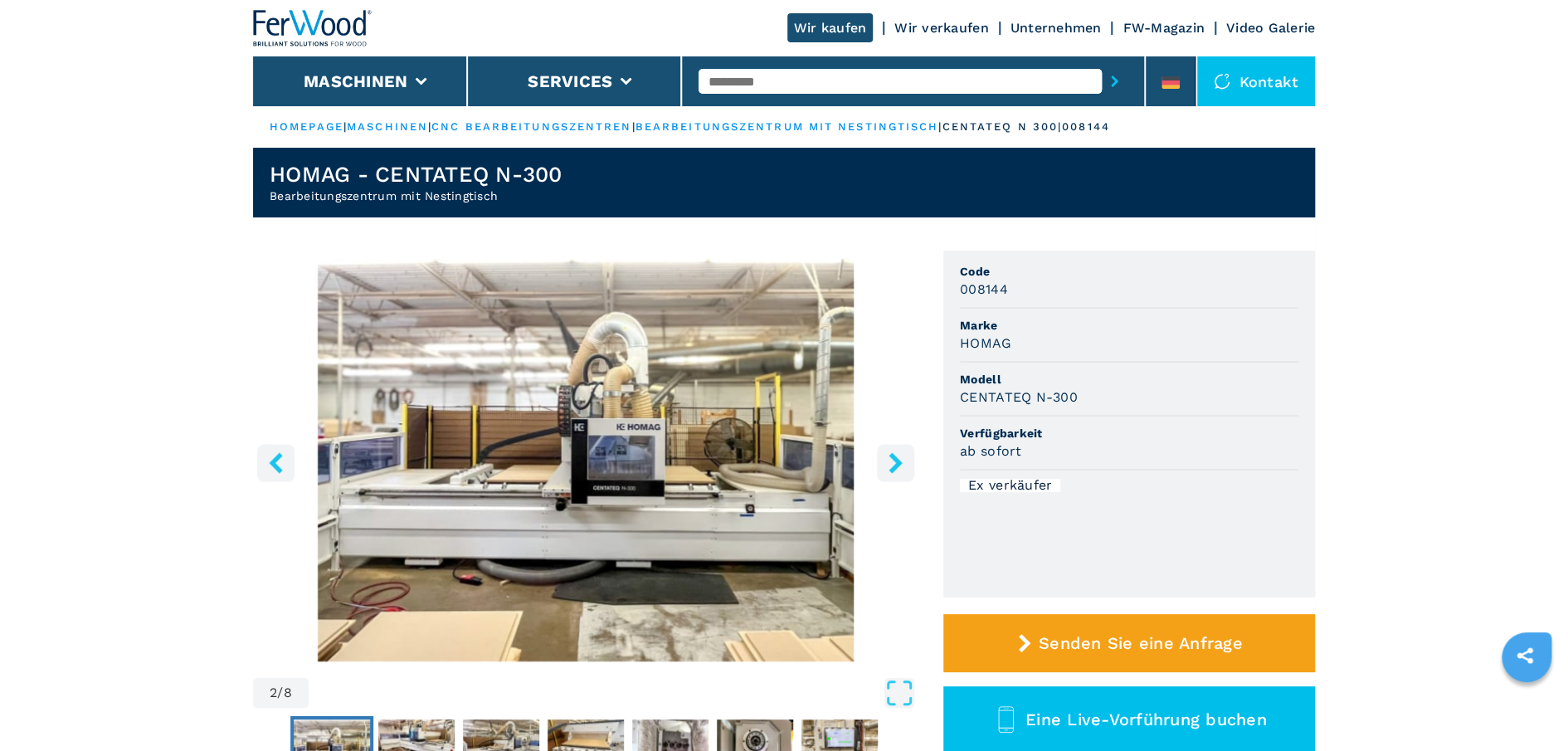
click at [903, 464] on icon "right-button" at bounding box center [895, 463] width 21 height 21
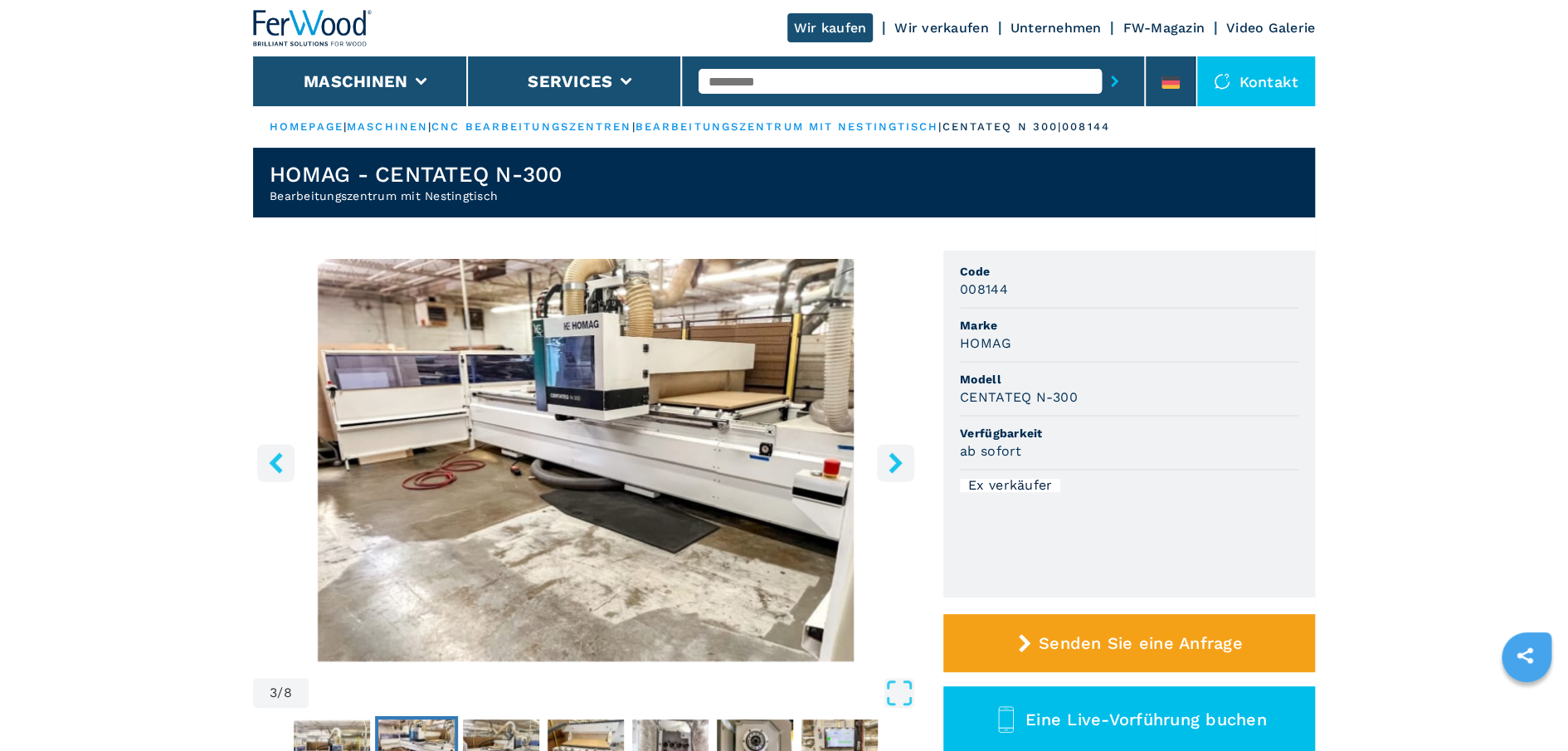
click at [903, 464] on icon "right-button" at bounding box center [895, 463] width 21 height 21
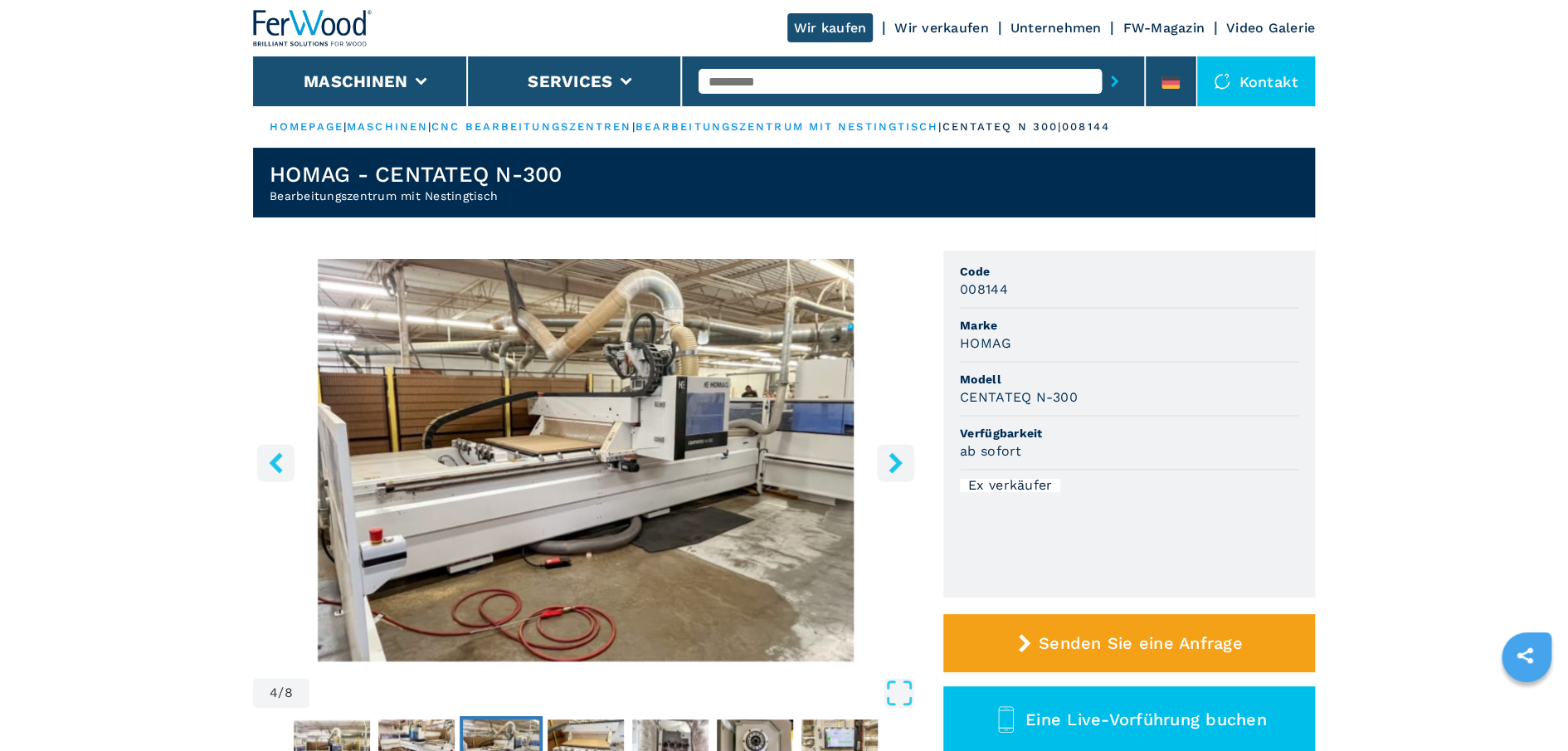
click at [903, 464] on icon "right-button" at bounding box center [895, 463] width 21 height 21
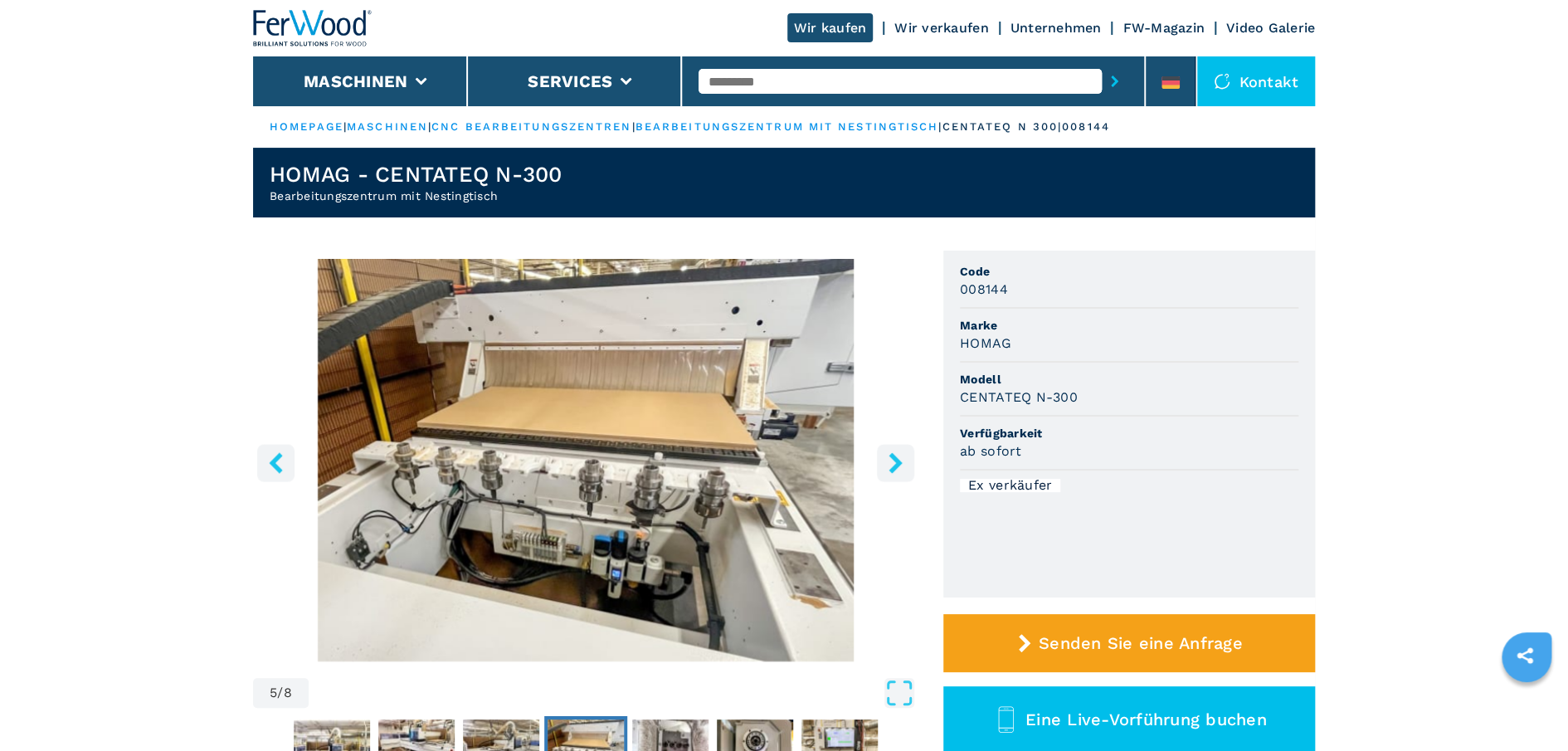
click at [903, 464] on icon "right-button" at bounding box center [895, 463] width 21 height 21
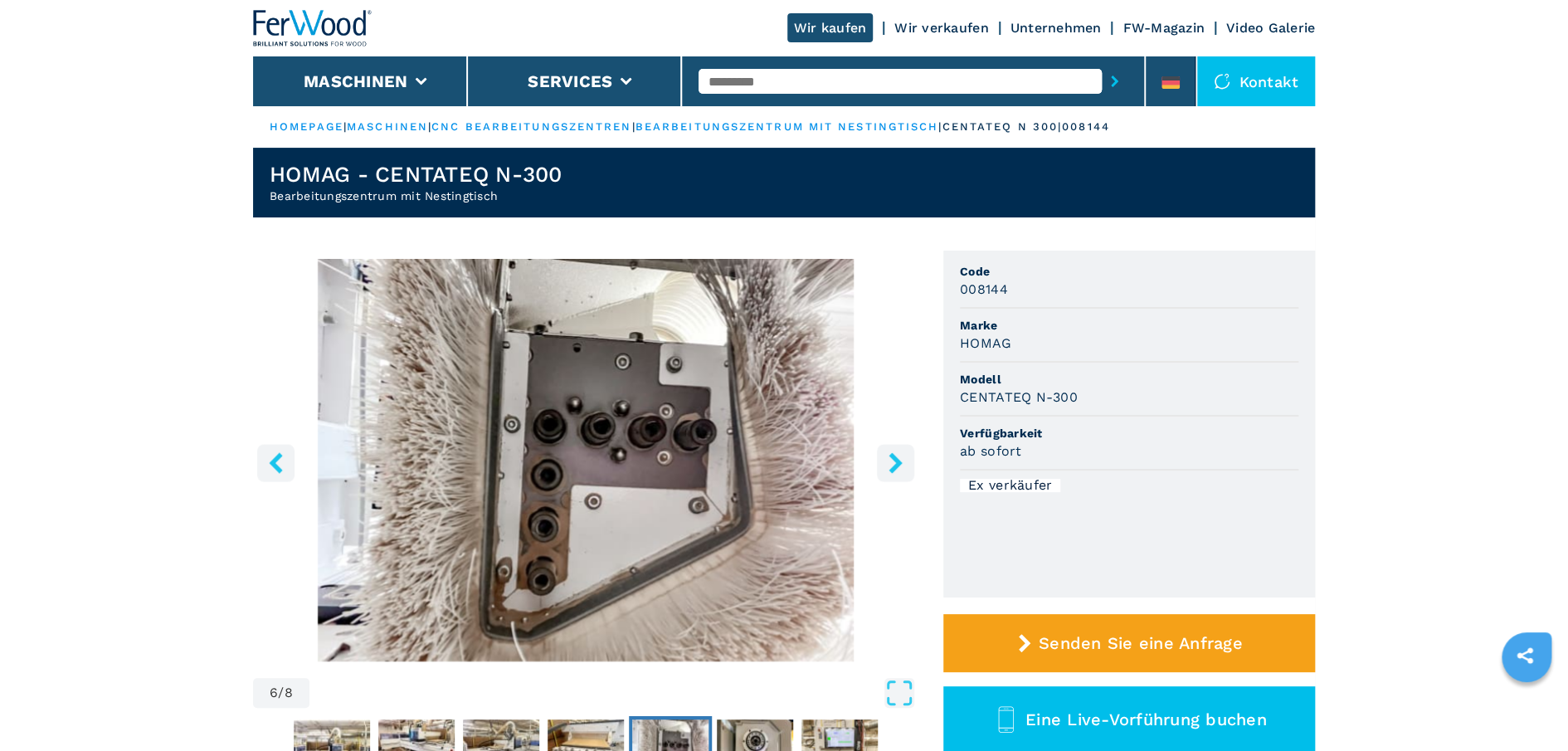
click at [903, 464] on icon "right-button" at bounding box center [895, 463] width 21 height 21
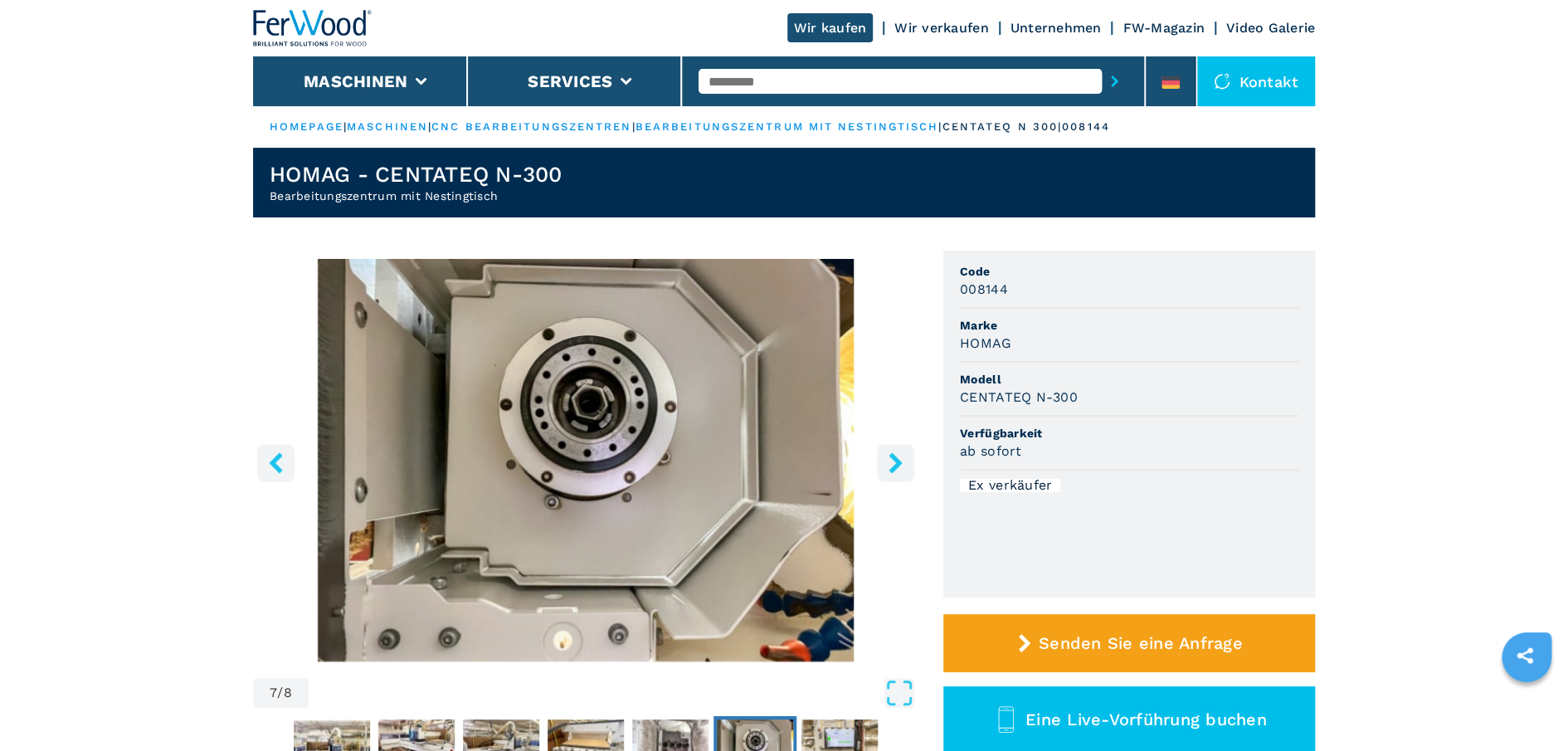
click at [903, 464] on icon "right-button" at bounding box center [895, 463] width 21 height 21
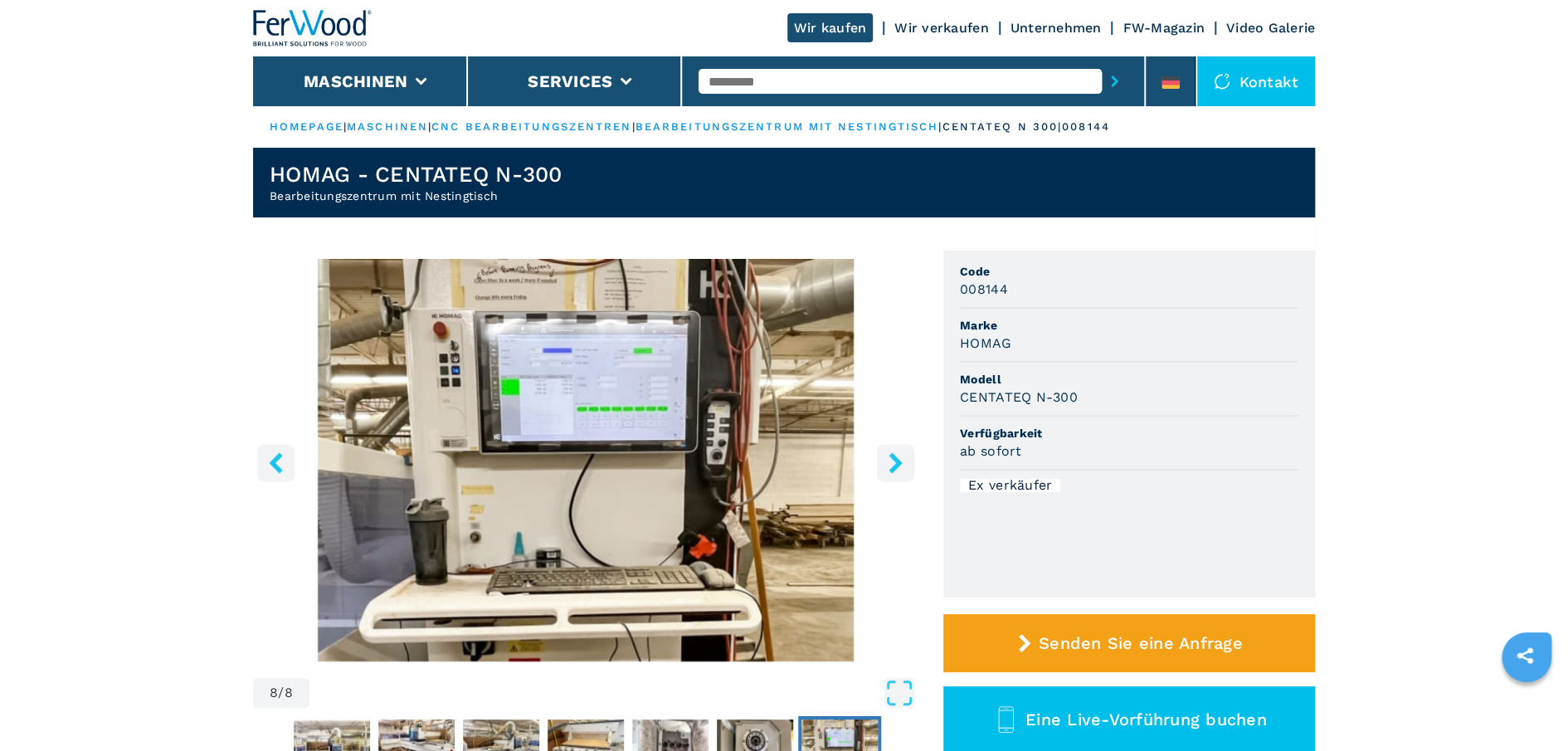
click at [903, 464] on icon "right-button" at bounding box center [895, 463] width 21 height 21
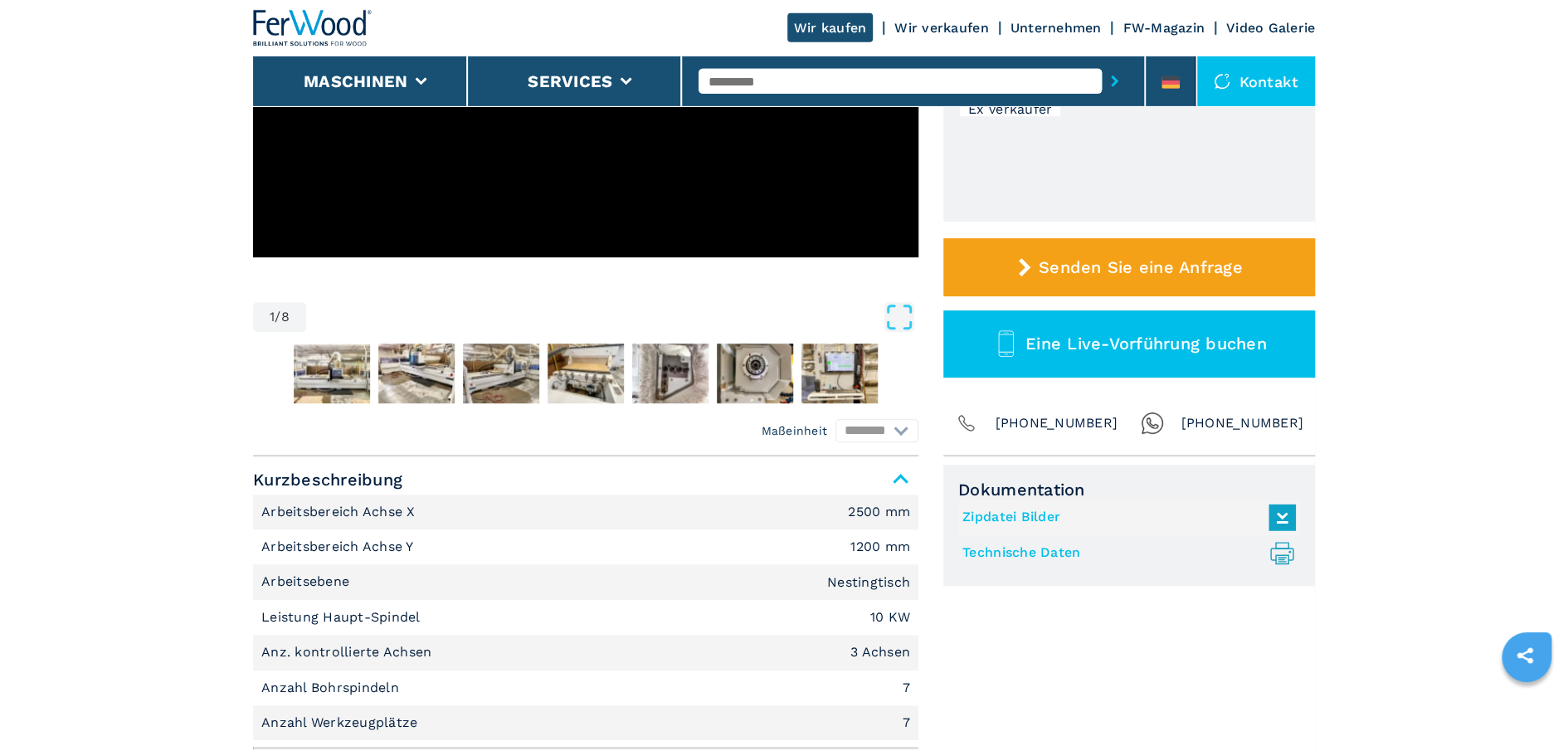
scroll to position [380, 0]
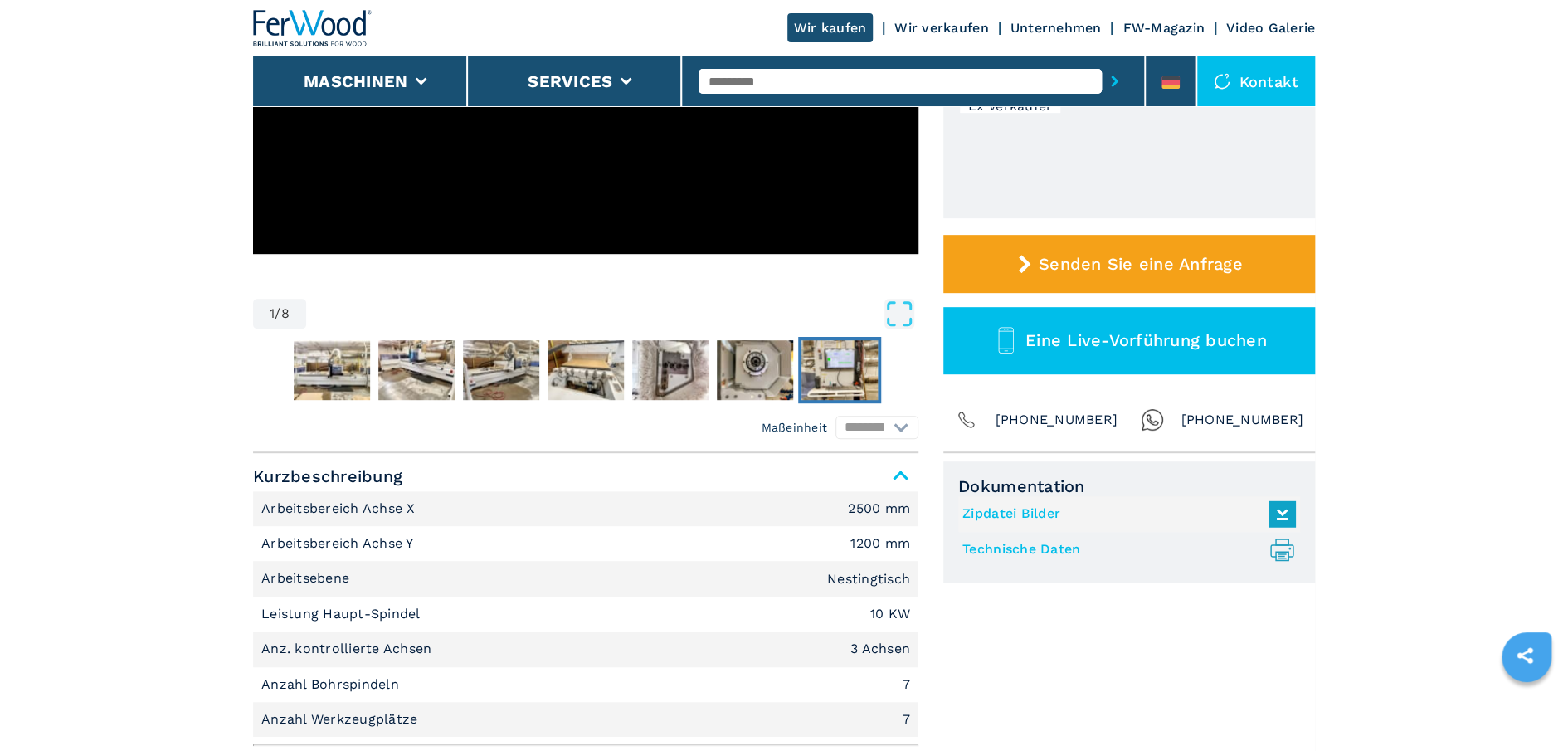
click at [838, 370] on img "Go to Slide 8" at bounding box center [840, 370] width 77 height 59
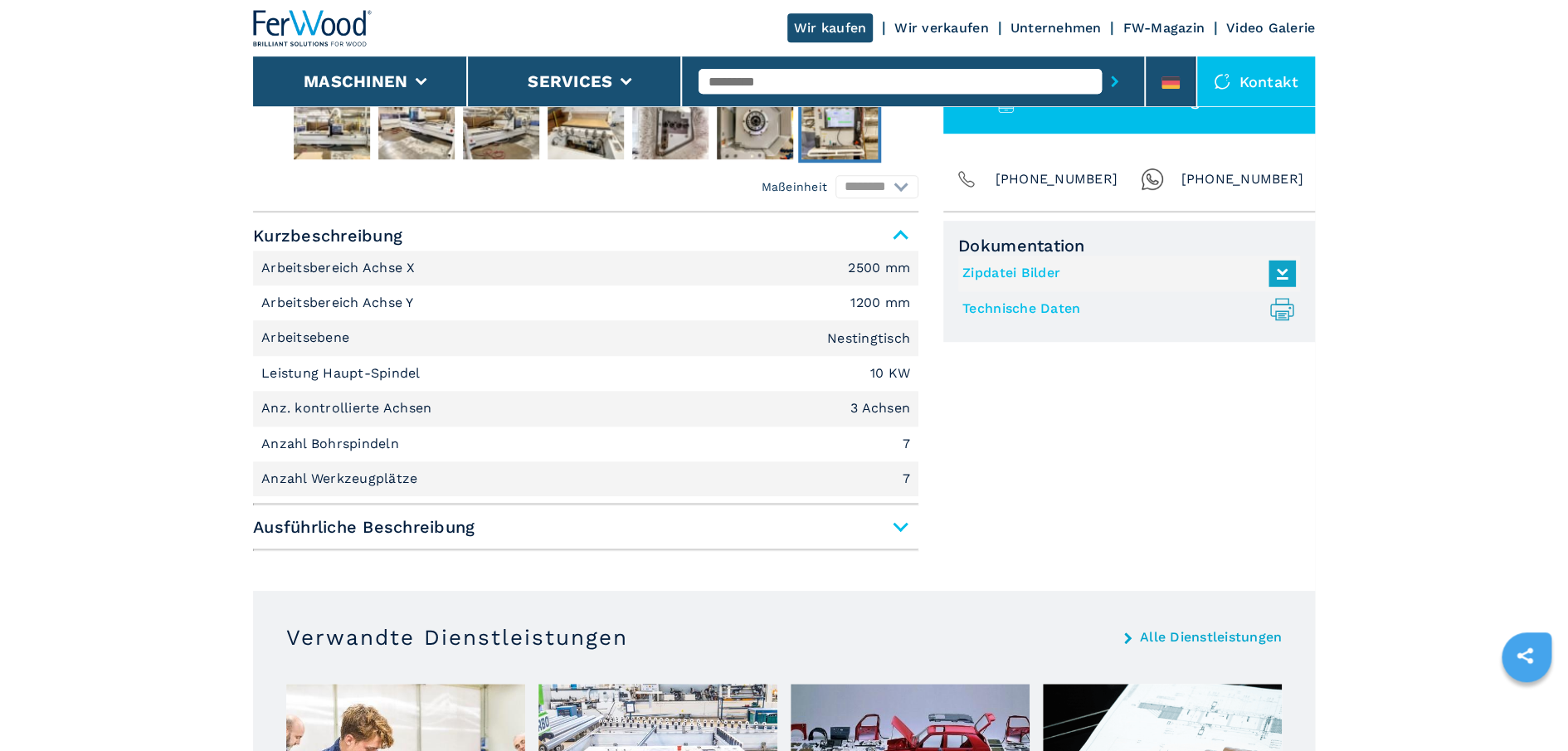
scroll to position [759, 0]
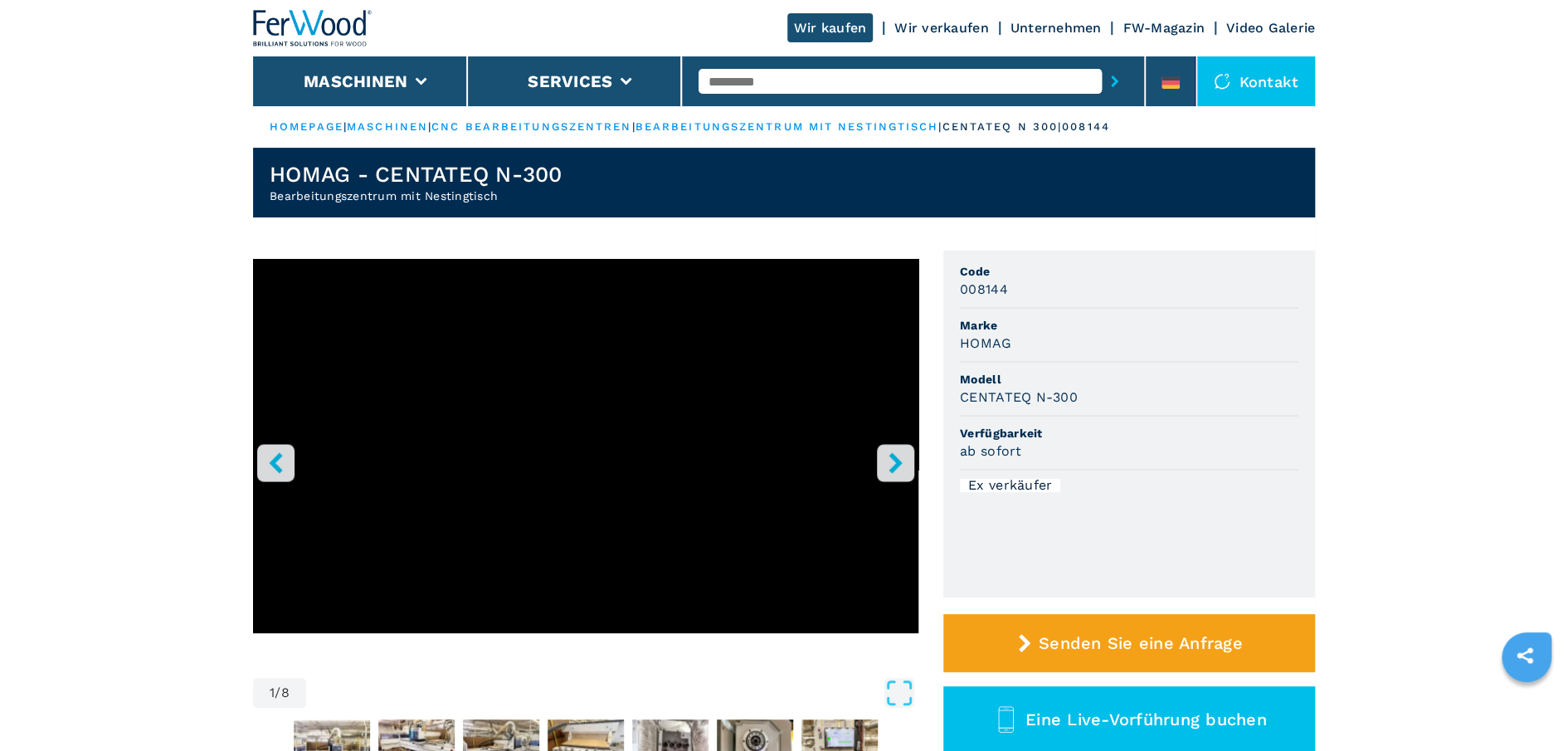
select select "**********"
